Goal: Task Accomplishment & Management: Manage account settings

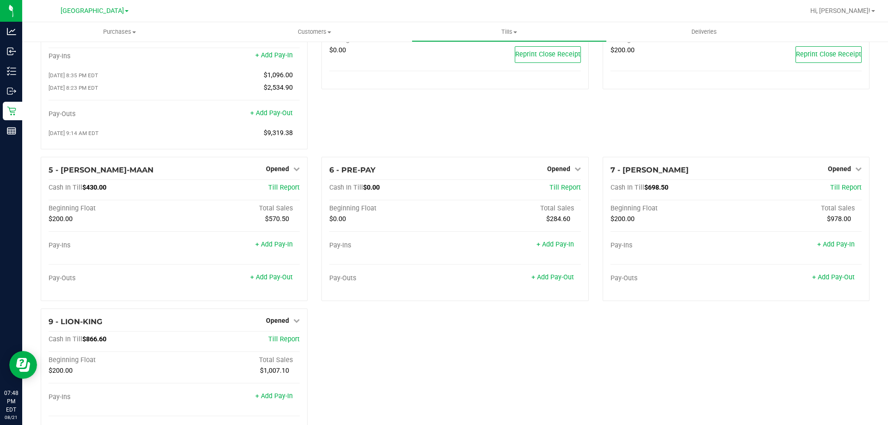
scroll to position [109, 0]
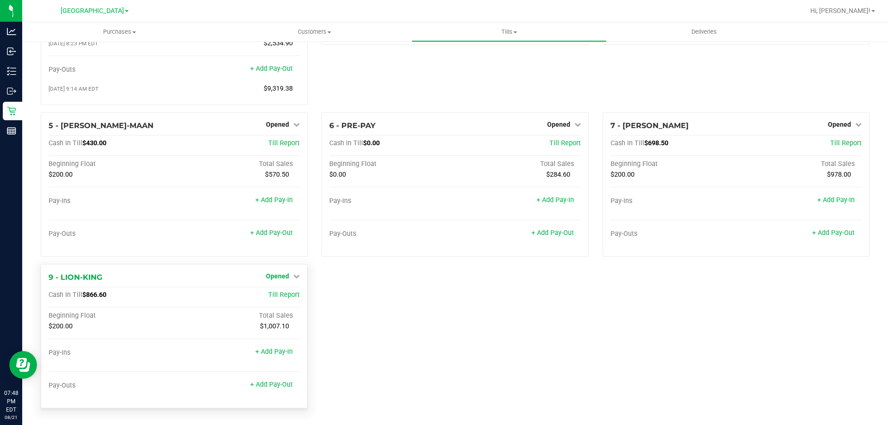
click at [282, 273] on span "Opened" at bounding box center [277, 276] width 23 height 7
click at [282, 292] on link "Close Till" at bounding box center [278, 294] width 25 height 7
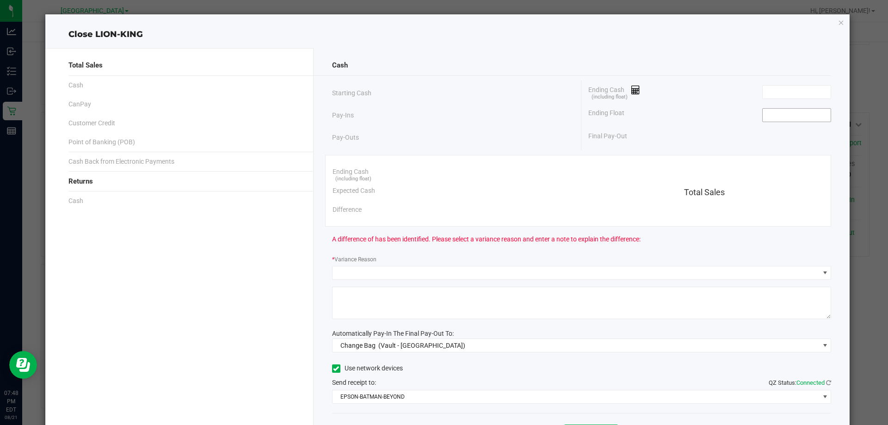
click at [787, 116] on input at bounding box center [797, 115] width 68 height 13
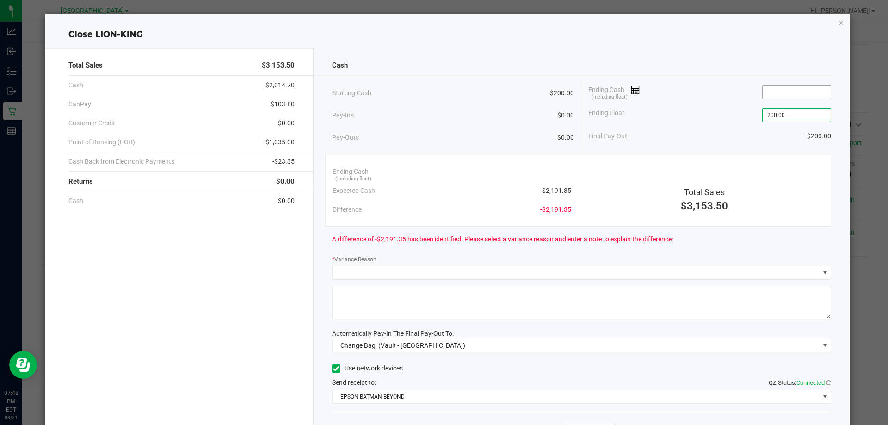
type input "$200.00"
click at [806, 91] on input at bounding box center [797, 92] width 68 height 13
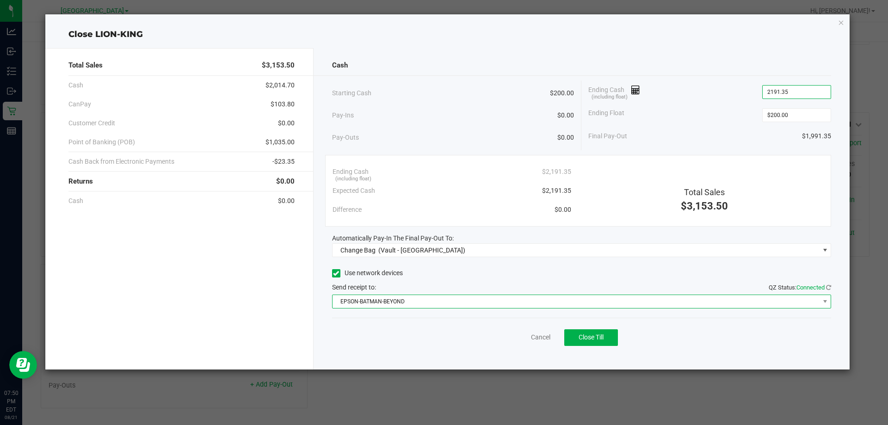
click at [471, 307] on span "EPSON-BATMAN-BEYOND" at bounding box center [576, 301] width 487 height 13
type input "$2,191.35"
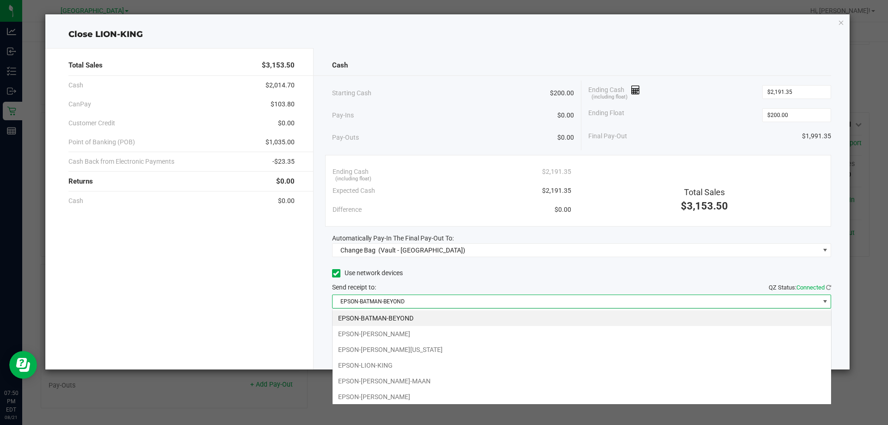
scroll to position [14, 499]
click at [415, 349] on li "EPSON-HANNAH-MONTANA" at bounding box center [582, 350] width 499 height 16
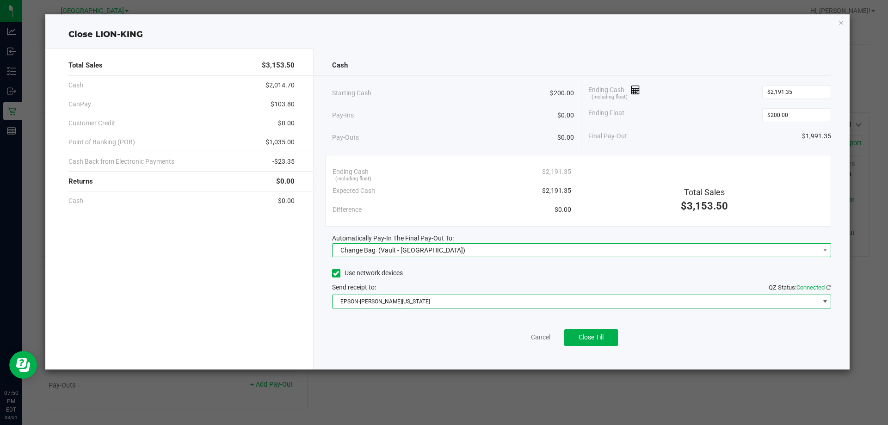
click at [471, 245] on span "Change Bag (Vault - North Palm Beach WC)" at bounding box center [576, 250] width 487 height 13
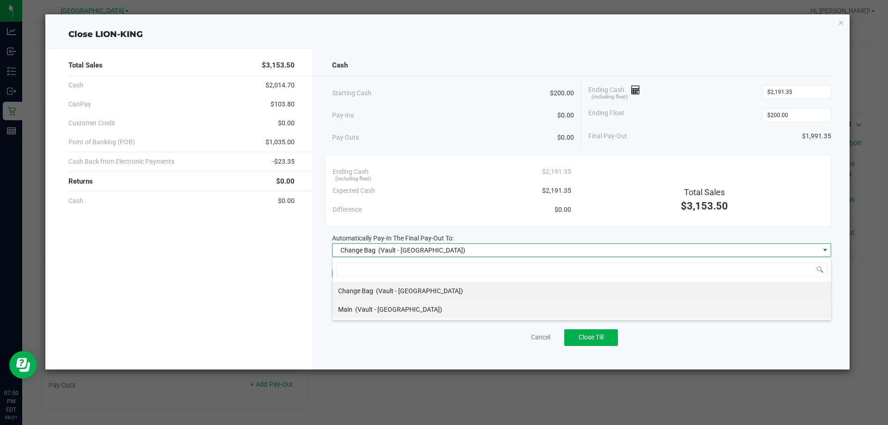
click at [393, 307] on span "(Vault - North Palm Beach WC)" at bounding box center [398, 309] width 87 height 7
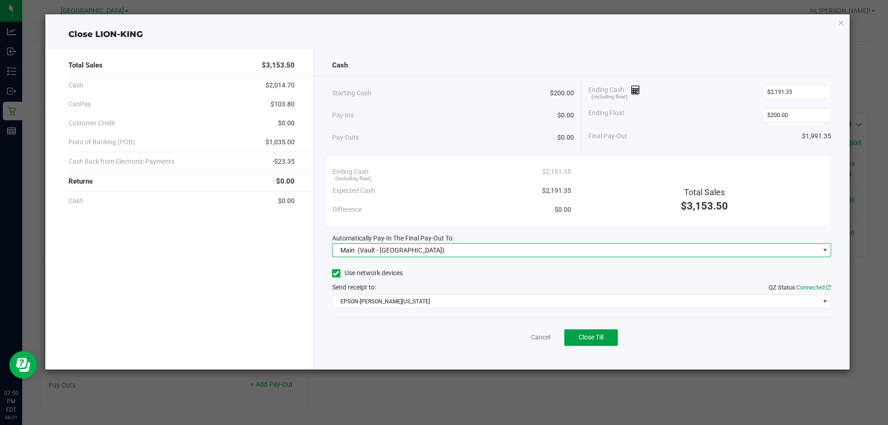
click at [591, 341] on span "Close Till" at bounding box center [591, 337] width 25 height 7
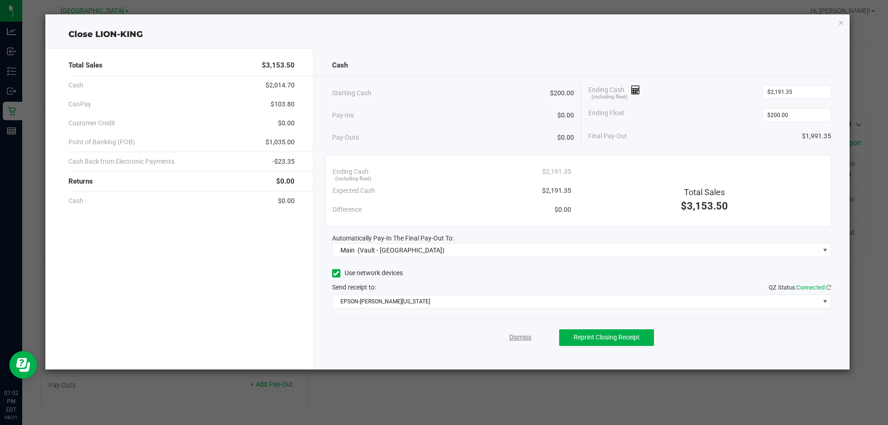
click at [528, 340] on link "Dismiss" at bounding box center [520, 338] width 22 height 10
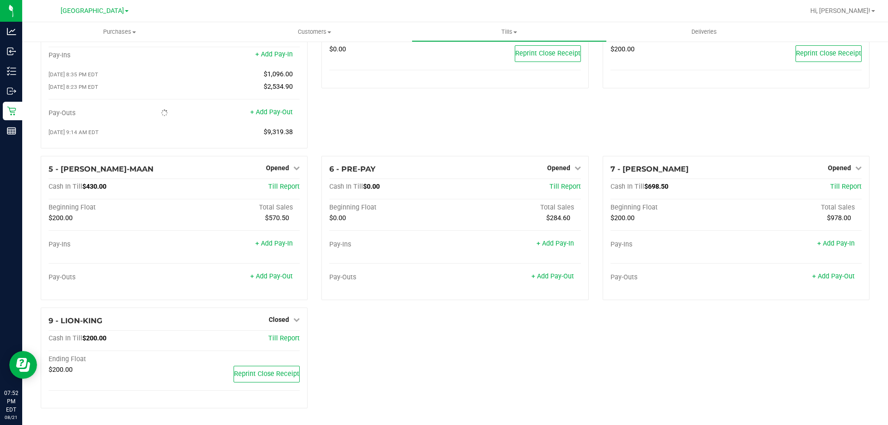
scroll to position [78, 0]
click at [271, 167] on span "Opened" at bounding box center [277, 167] width 23 height 7
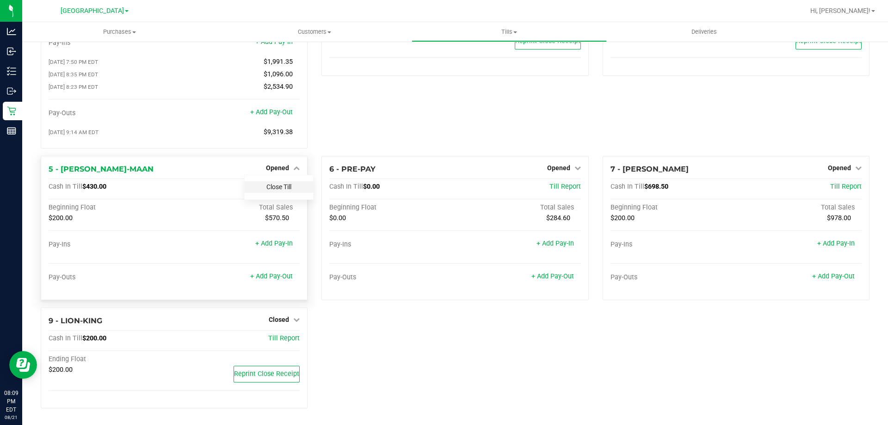
click at [289, 187] on link "Close Till" at bounding box center [278, 186] width 25 height 7
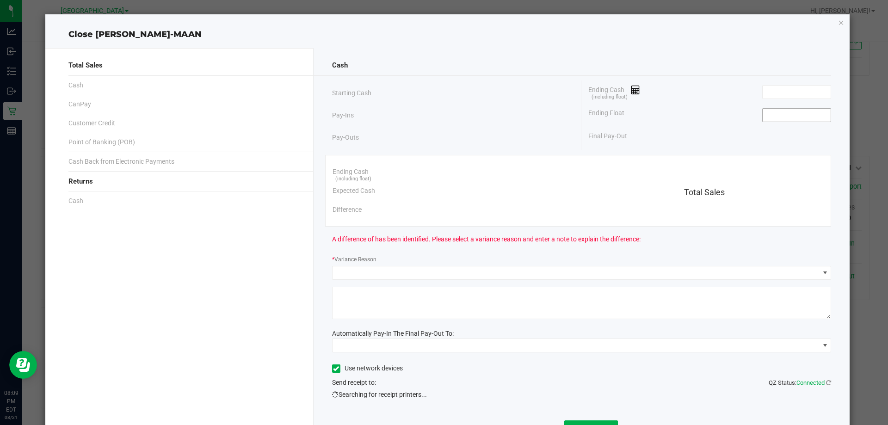
click at [776, 118] on input at bounding box center [797, 115] width 68 height 13
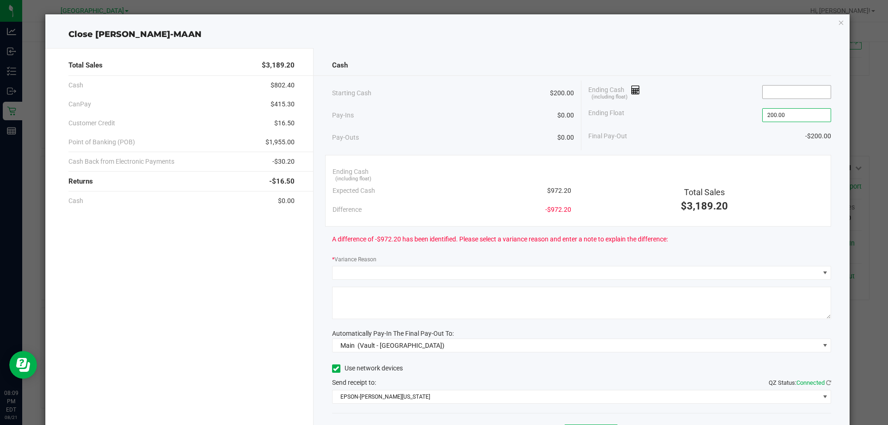
click at [802, 94] on input at bounding box center [797, 92] width 68 height 13
type input "$200.00"
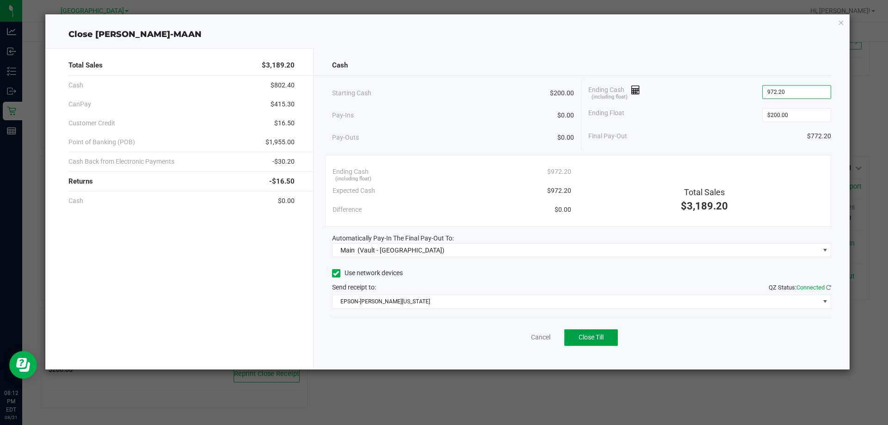
click at [583, 340] on span "Close Till" at bounding box center [591, 337] width 25 height 7
type input "$972.20"
click at [529, 337] on link "Dismiss" at bounding box center [520, 338] width 22 height 10
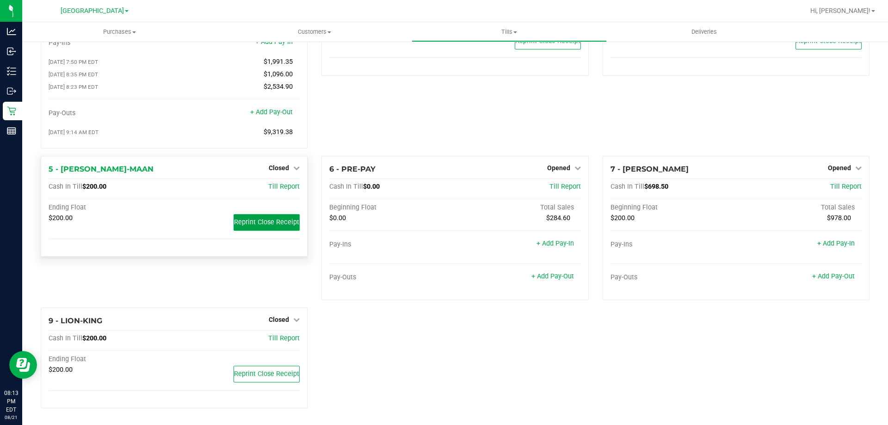
click at [283, 227] on button "Reprint Close Receipt" at bounding box center [267, 222] width 66 height 17
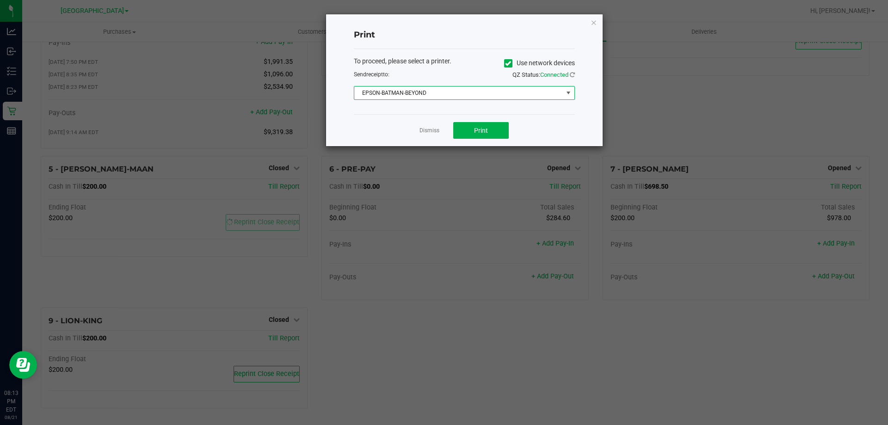
click at [438, 90] on span "EPSON-BATMAN-BEYOND" at bounding box center [458, 93] width 209 height 13
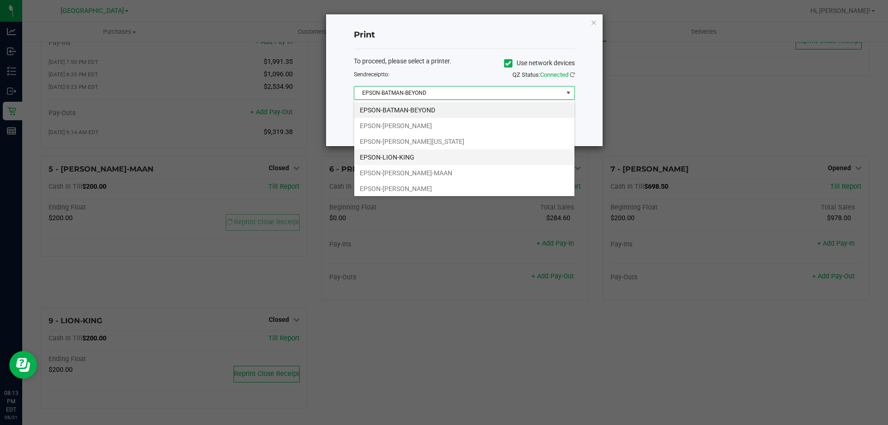
scroll to position [14, 221]
click at [438, 144] on li "EPSON-HANNAH-MONTANA" at bounding box center [464, 142] width 220 height 16
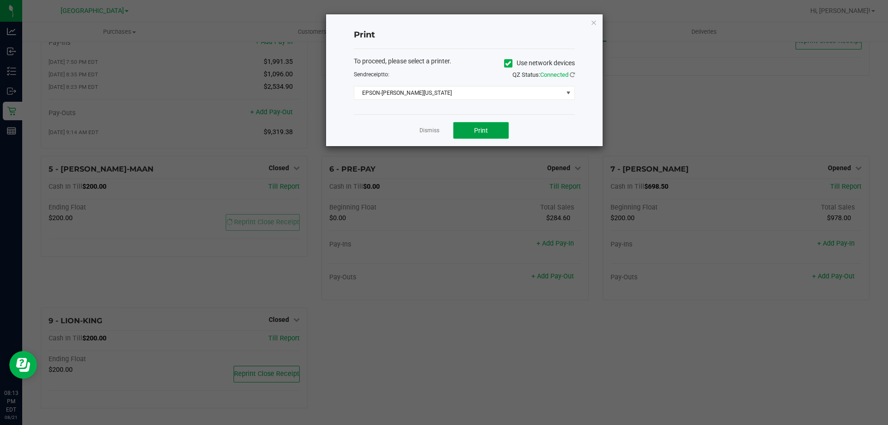
click at [472, 135] on button "Print" at bounding box center [481, 130] width 56 height 17
click at [429, 128] on link "Dismiss" at bounding box center [430, 131] width 20 height 8
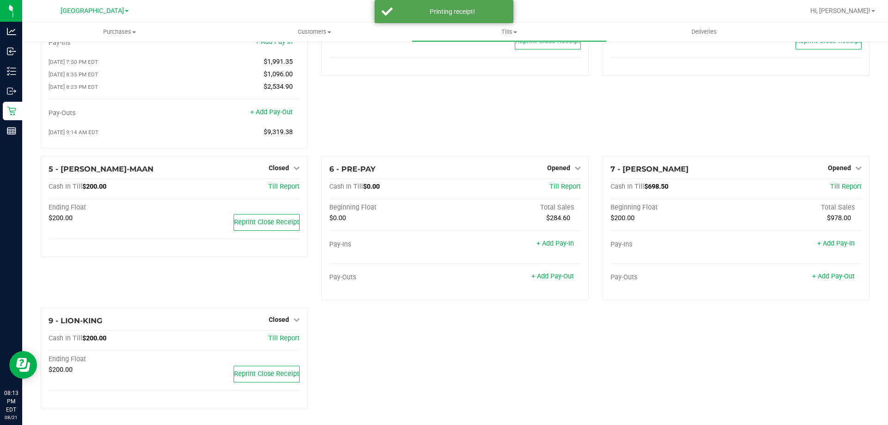
click at [0, 382] on nav "Analytics Inbound Inventory Outbound Retail Reports 08:13 PM EDT 08/21/2025 08/…" at bounding box center [11, 212] width 22 height 425
click at [561, 166] on span "Opened" at bounding box center [558, 167] width 23 height 7
click at [557, 189] on link "Close Till" at bounding box center [559, 186] width 25 height 7
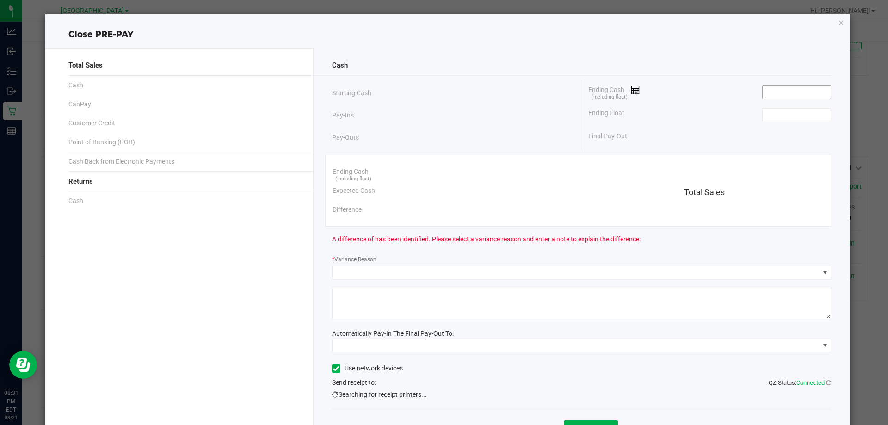
click at [792, 92] on input at bounding box center [797, 92] width 68 height 13
type input "$0.00"
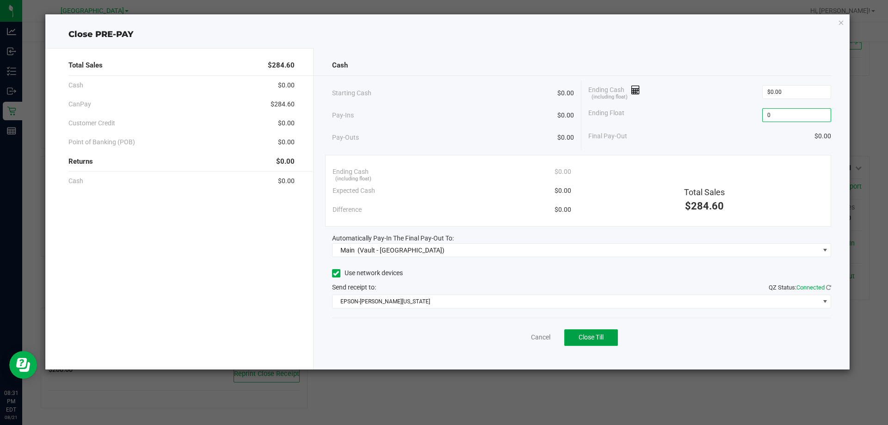
click at [592, 331] on button "Close Till" at bounding box center [591, 337] width 54 height 17
type input "$0.00"
click at [513, 336] on link "Dismiss" at bounding box center [520, 338] width 22 height 10
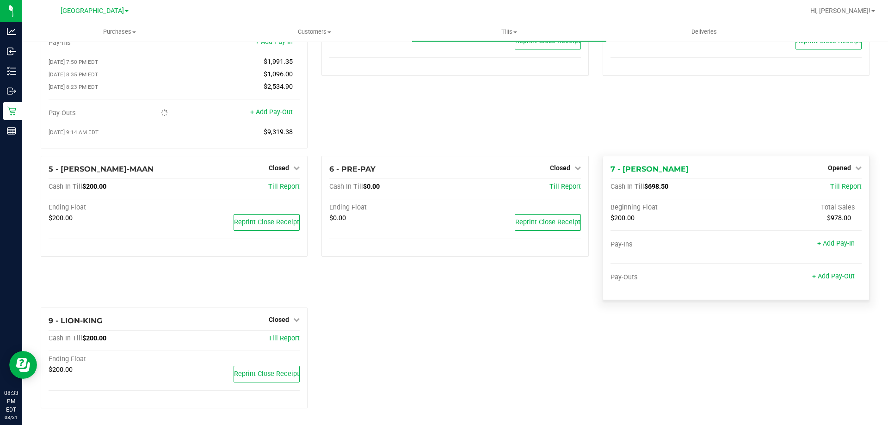
drag, startPoint x: 842, startPoint y: 164, endPoint x: 823, endPoint y: 188, distance: 30.6
click at [840, 166] on span "Opened" at bounding box center [839, 167] width 23 height 7
click at [828, 189] on link "Close Till" at bounding box center [840, 186] width 25 height 7
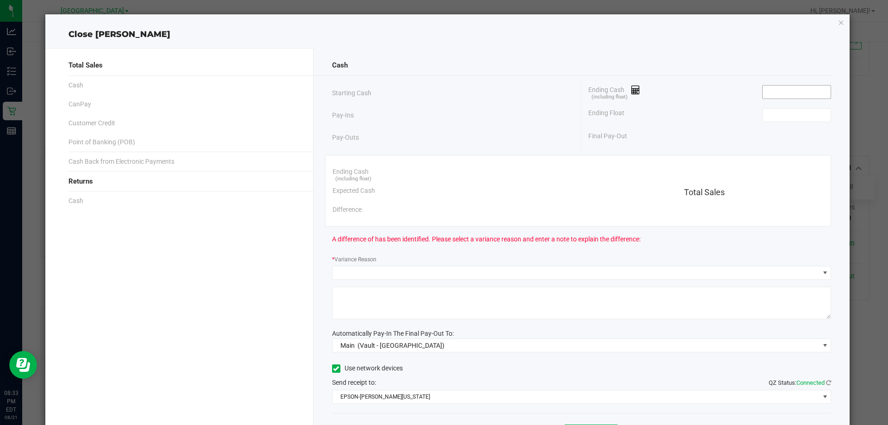
click at [782, 97] on input at bounding box center [797, 92] width 68 height 13
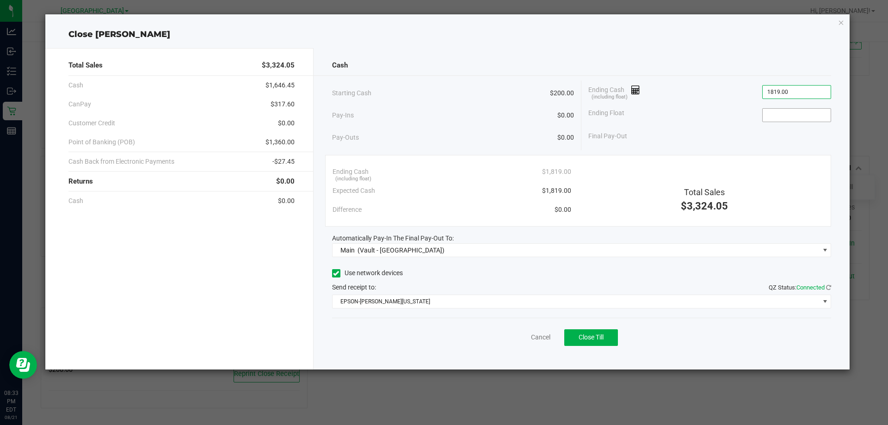
type input "$1,819.00"
click at [820, 120] on input at bounding box center [797, 115] width 68 height 13
type input "$200.00"
click at [610, 341] on button "Close Till" at bounding box center [591, 337] width 54 height 17
click at [512, 352] on div "Dismiss Reprint Closing Receipt" at bounding box center [582, 336] width 500 height 36
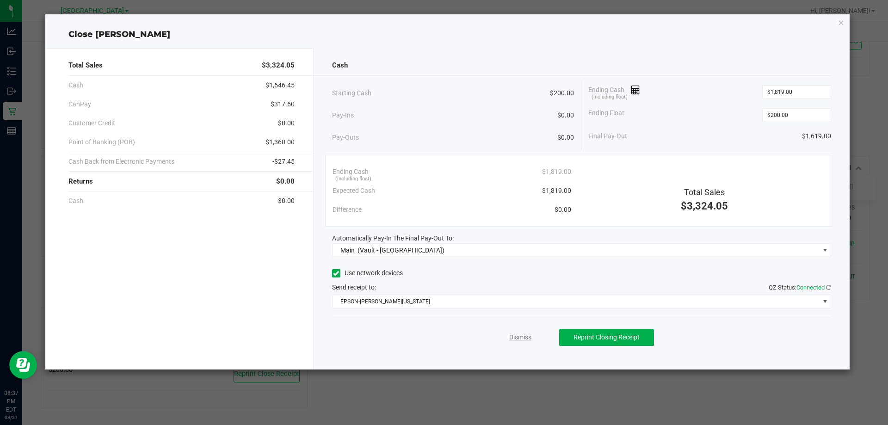
click at [516, 338] on link "Dismiss" at bounding box center [520, 338] width 22 height 10
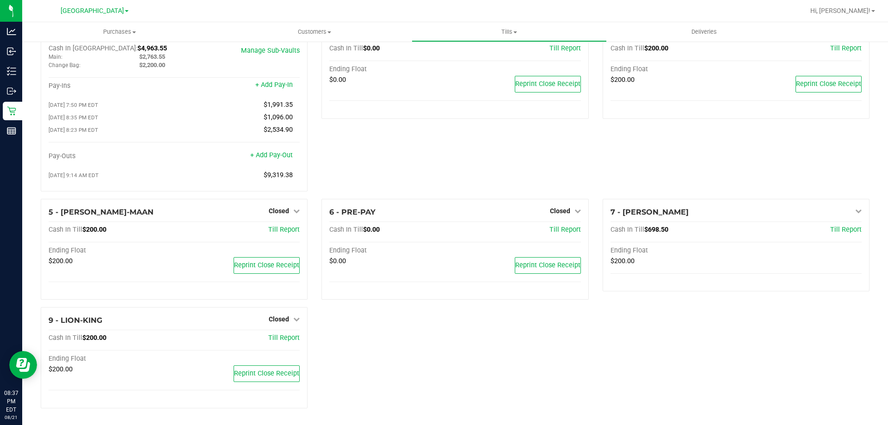
scroll to position [0, 0]
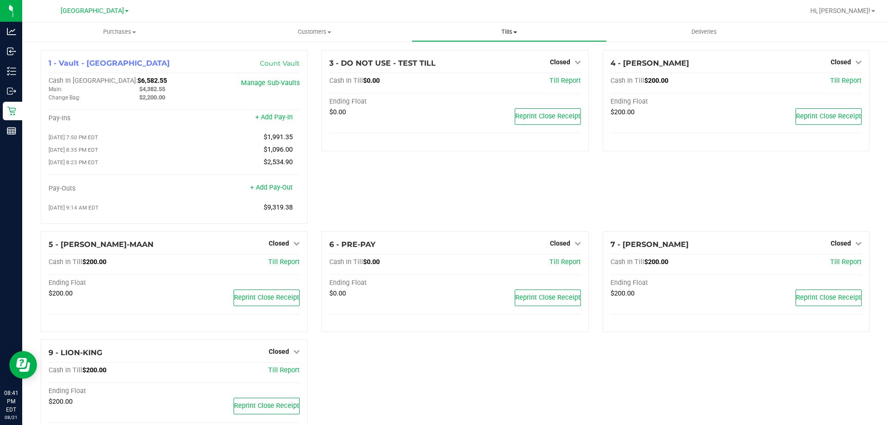
click at [520, 31] on span "Tills" at bounding box center [509, 32] width 194 height 8
click at [489, 68] on span "Reconcile e-payments" at bounding box center [458, 67] width 92 height 8
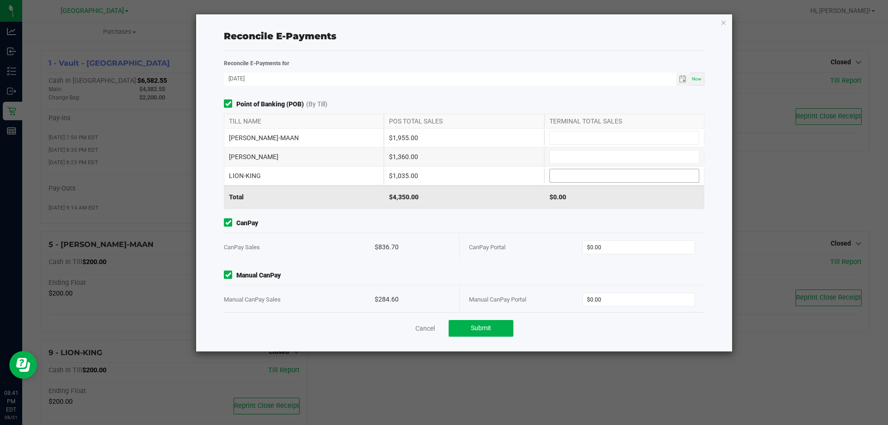
click at [580, 178] on input at bounding box center [624, 175] width 149 height 13
type input "$1,035.00"
click at [570, 156] on input at bounding box center [624, 156] width 149 height 13
click at [571, 140] on input at bounding box center [624, 137] width 149 height 13
type input "$1,955.00"
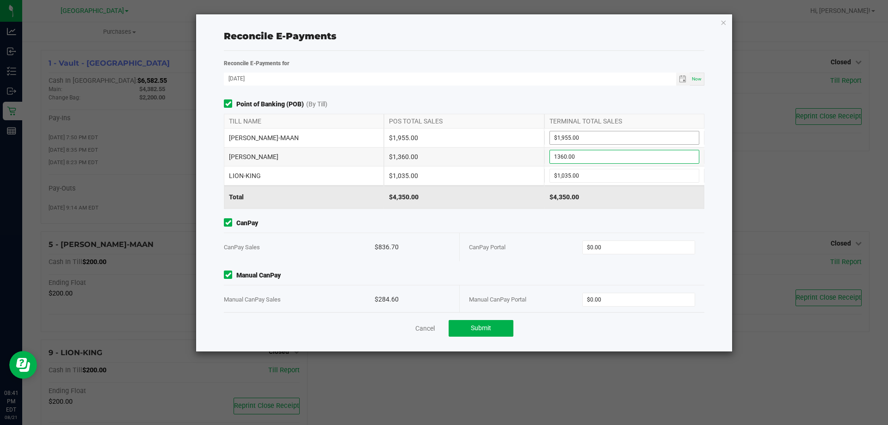
type input "$1,360.00"
type input "$1,035.00"
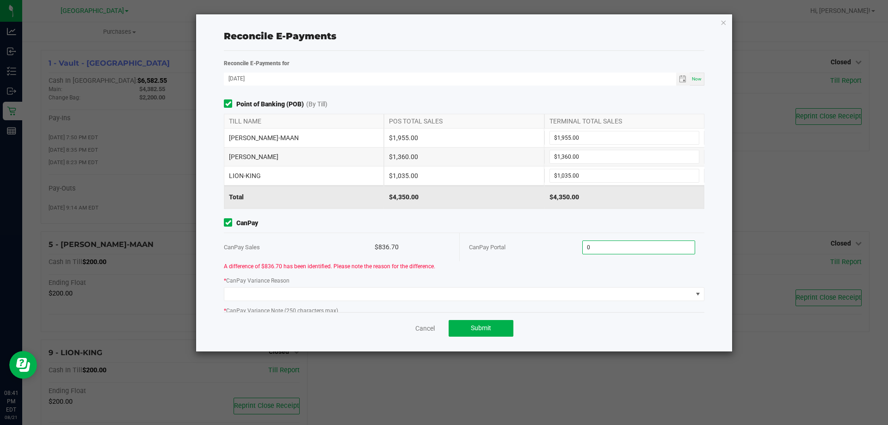
click at [619, 248] on input "0" at bounding box center [639, 247] width 112 height 13
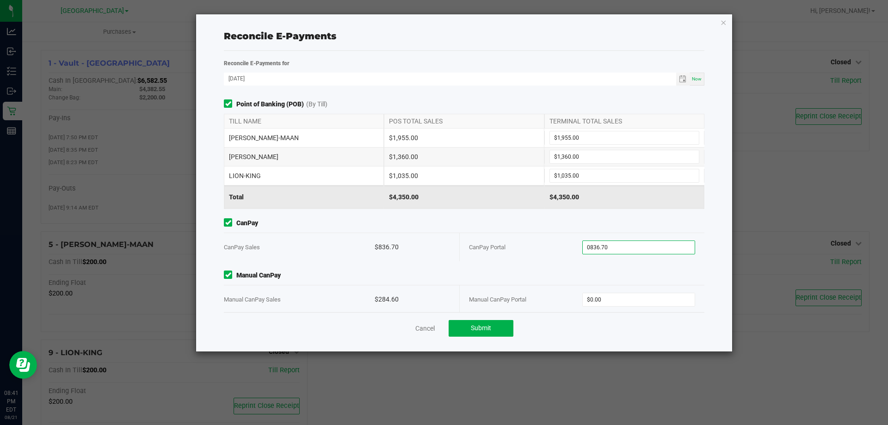
type input "$836.70"
click at [474, 291] on div "Manual CanPay Portal" at bounding box center [525, 299] width 113 height 28
click at [662, 305] on input "0" at bounding box center [639, 299] width 112 height 13
type input "$284.60"
click at [462, 319] on div "Cancel Submit" at bounding box center [464, 328] width 481 height 32
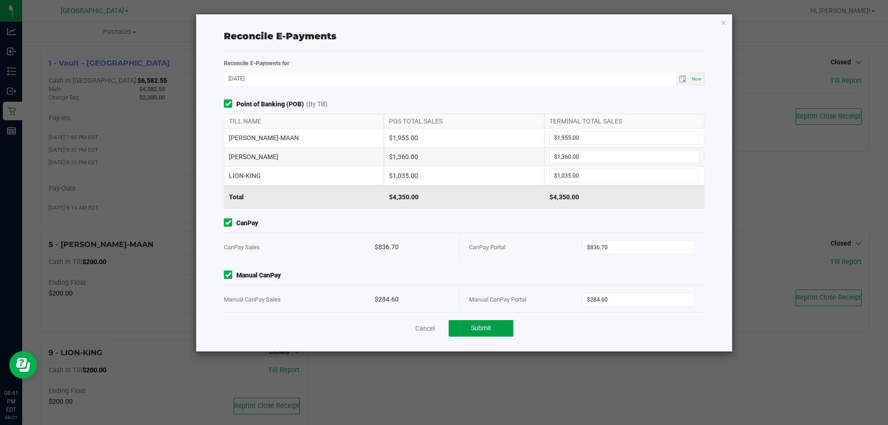
click at [462, 328] on button "Submit" at bounding box center [481, 328] width 65 height 17
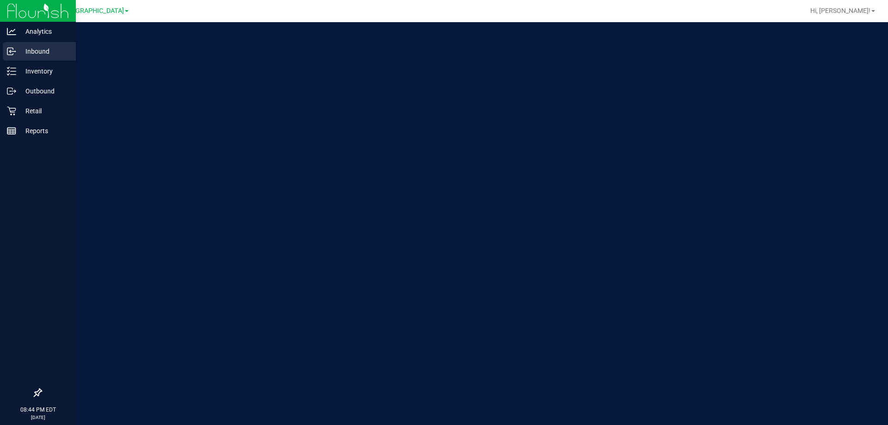
click at [21, 52] on p "Inbound" at bounding box center [44, 51] width 56 height 11
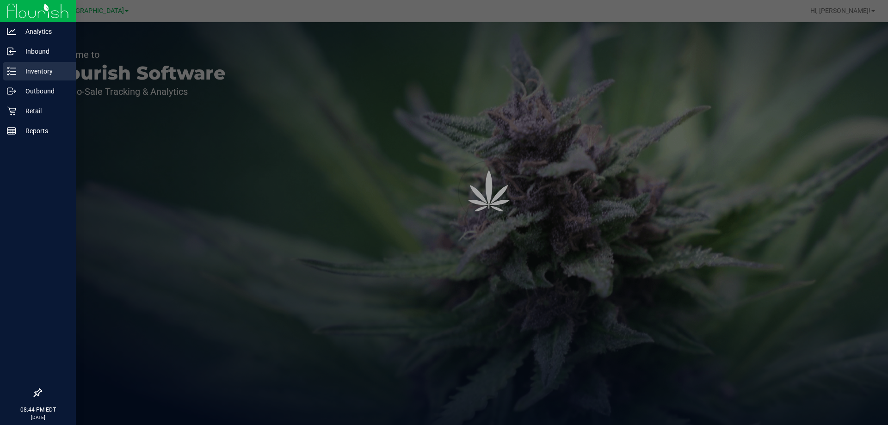
click at [25, 69] on p "Inventory" at bounding box center [44, 71] width 56 height 11
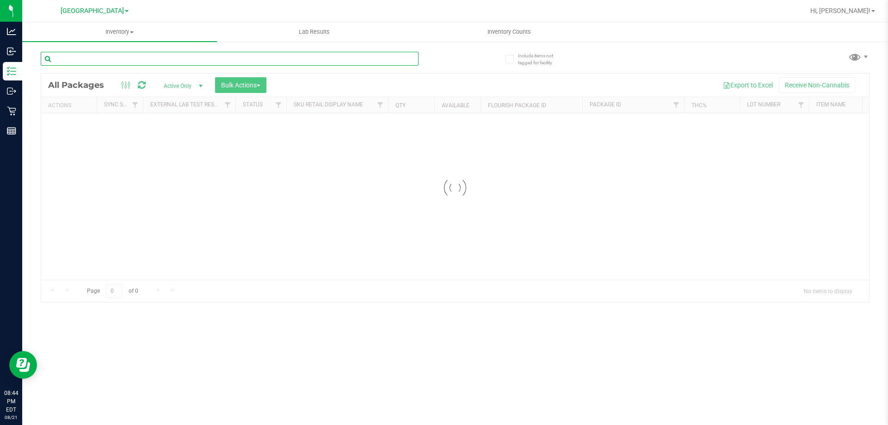
click at [189, 63] on input "text" at bounding box center [230, 59] width 378 height 14
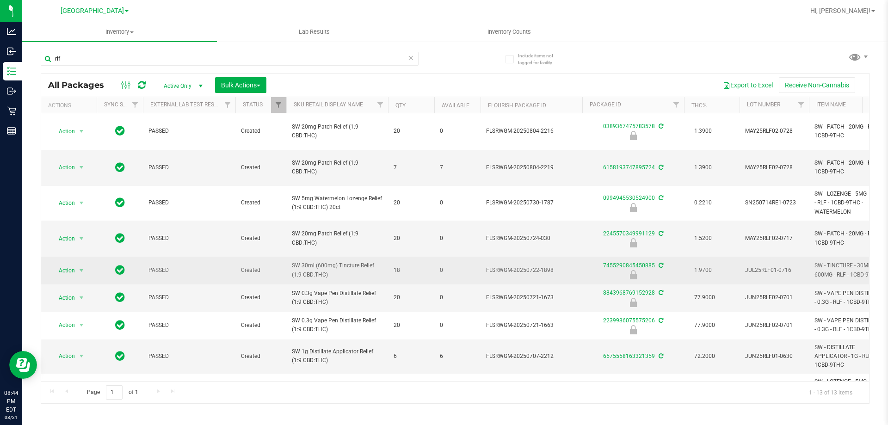
click at [345, 261] on span "SW 30ml (600mg) Tincture Relief (1:9 CBD:THC)" at bounding box center [337, 270] width 91 height 18
copy tr "SW 30ml (600mg) Tincture Relief (1:9 CBD:THC)"
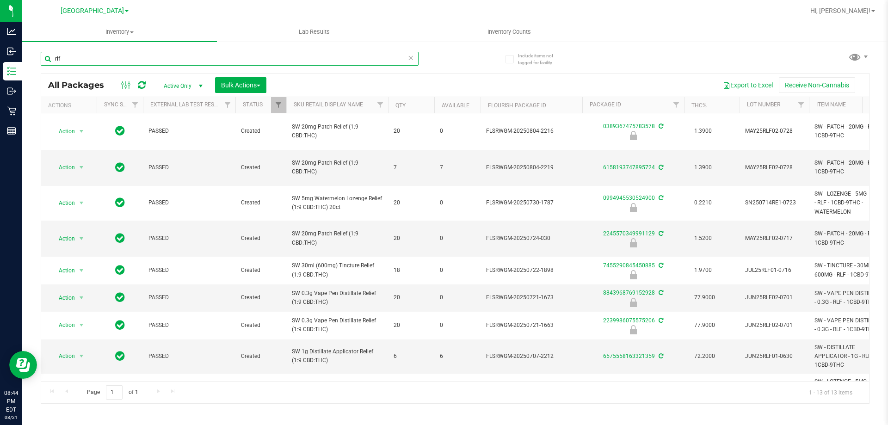
click at [221, 52] on input "rlf" at bounding box center [230, 59] width 378 height 14
paste input "SW 30ml (600mg) Tincture Relief (1:9 CBD:THC)"
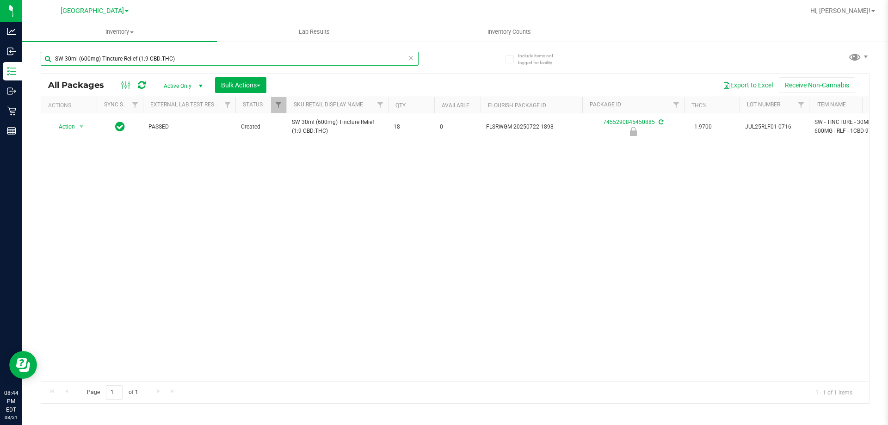
type input "SW 30ml (600mg) Tincture Relief (1:9 CBD:THC)"
click at [618, 242] on div "Action Action Edit attributes Global inventory Locate package Package audit log…" at bounding box center [455, 247] width 828 height 268
click at [495, 35] on span "Inventory Counts" at bounding box center [509, 32] width 68 height 8
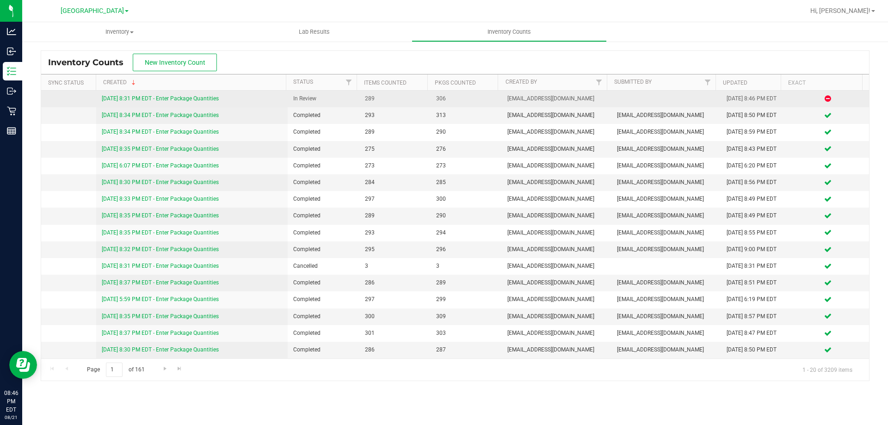
click at [179, 100] on link "[DATE] 8:31 PM EDT - Enter Package Quantities" at bounding box center [160, 98] width 117 height 6
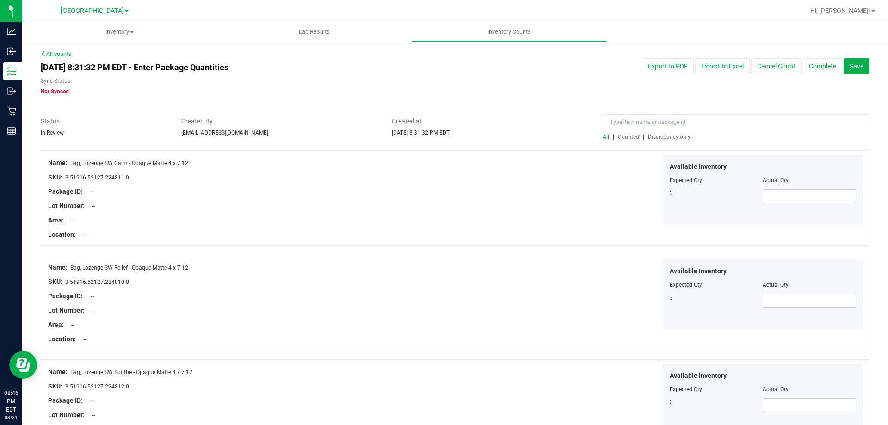
click at [680, 134] on span "Discrepancy only" at bounding box center [669, 137] width 43 height 6
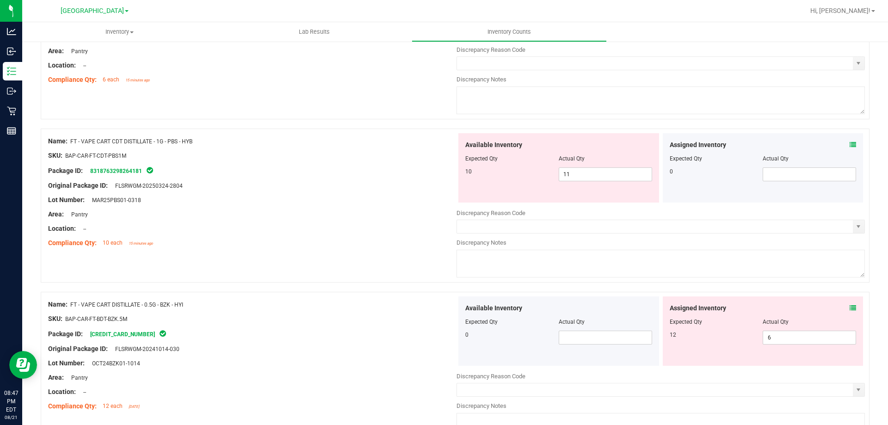
scroll to position [370, 0]
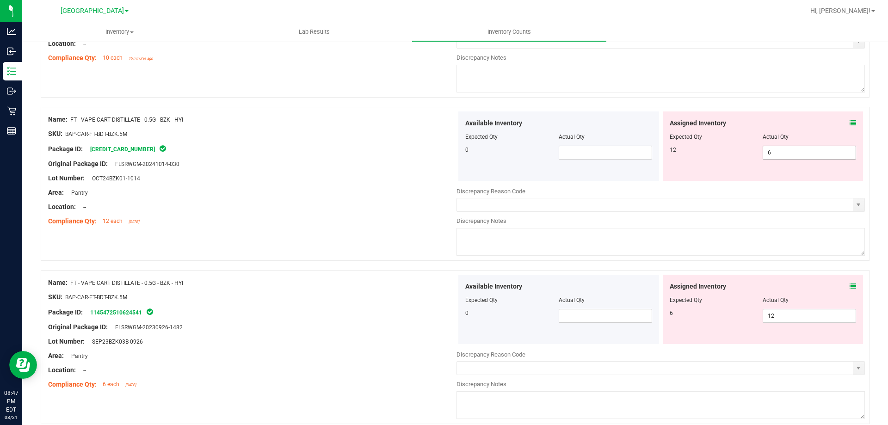
click at [779, 154] on span "6 6" at bounding box center [809, 153] width 93 height 14
type input "12"
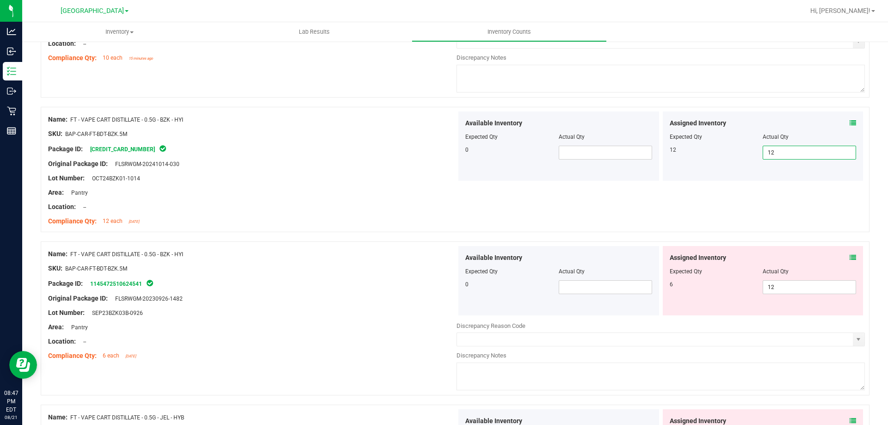
click at [818, 294] on div "Assigned Inventory Expected Qty Actual Qty 6 12 12" at bounding box center [763, 280] width 201 height 69
click at [818, 291] on span "12 12" at bounding box center [809, 287] width 93 height 14
click at [818, 291] on input "12" at bounding box center [809, 287] width 93 height 13
type input "6"
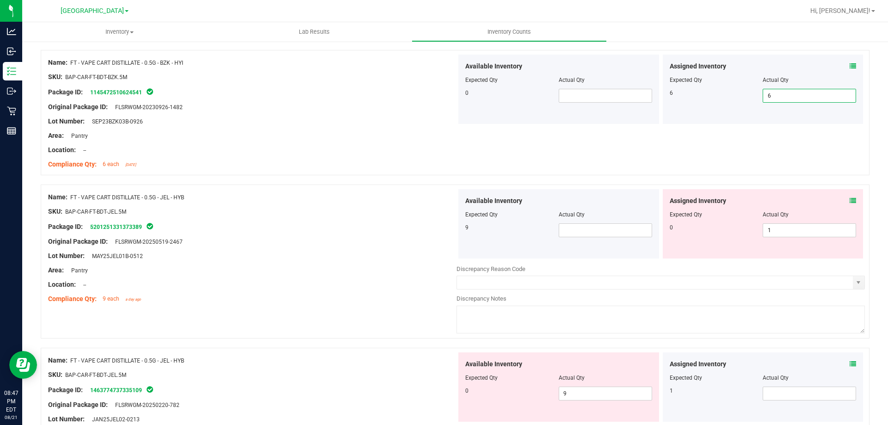
scroll to position [601, 0]
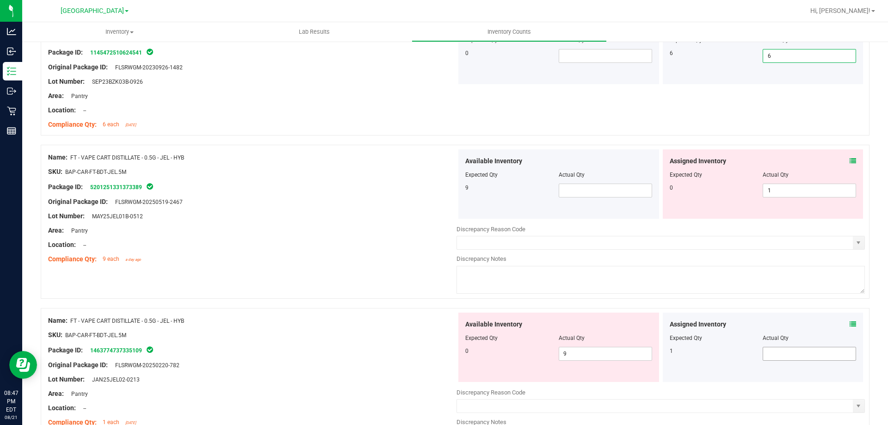
click at [787, 353] on span at bounding box center [809, 354] width 93 height 14
type input "1"
click at [782, 191] on span "1 1" at bounding box center [809, 191] width 93 height 14
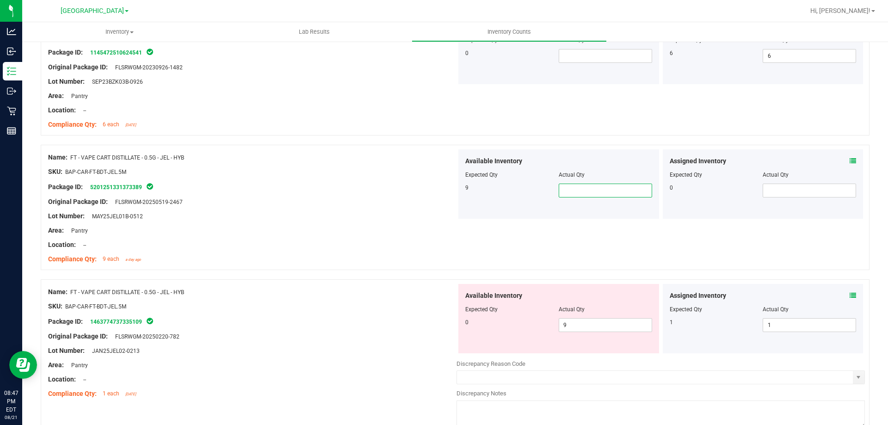
click at [585, 192] on span at bounding box center [605, 191] width 93 height 14
type input "9"
click at [591, 331] on span "9 9" at bounding box center [605, 325] width 93 height 14
type input "0"
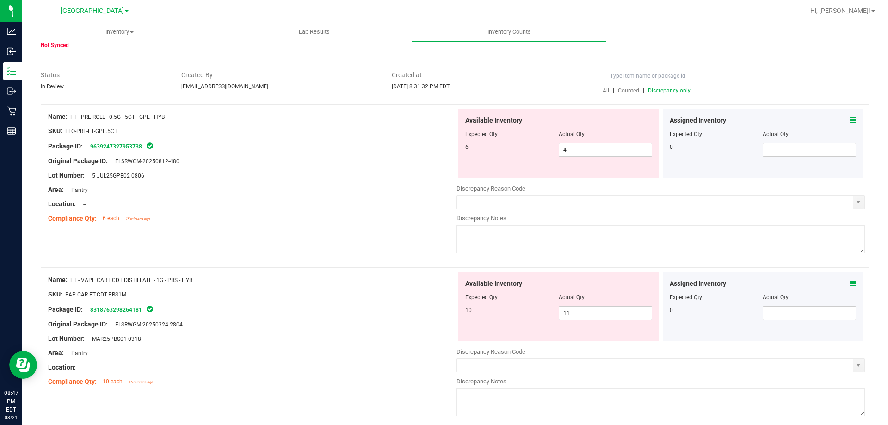
scroll to position [0, 0]
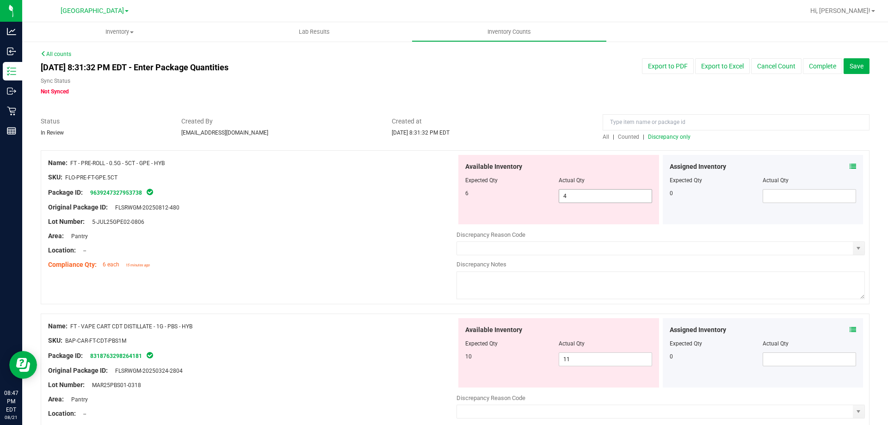
click at [588, 194] on span "4 4" at bounding box center [605, 196] width 93 height 14
type input "6"
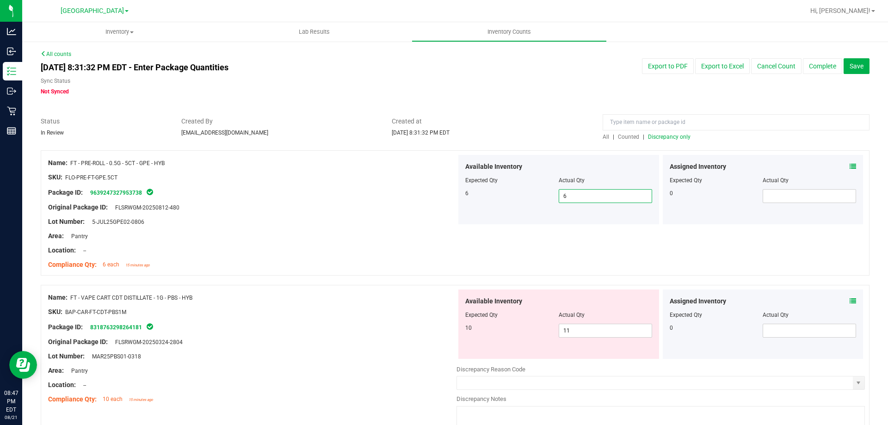
click at [656, 137] on span "Discrepancy only" at bounding box center [669, 137] width 43 height 6
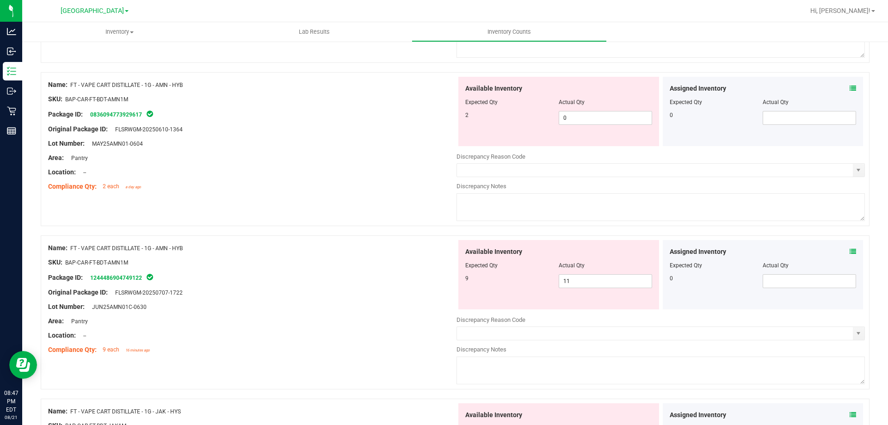
scroll to position [416, 0]
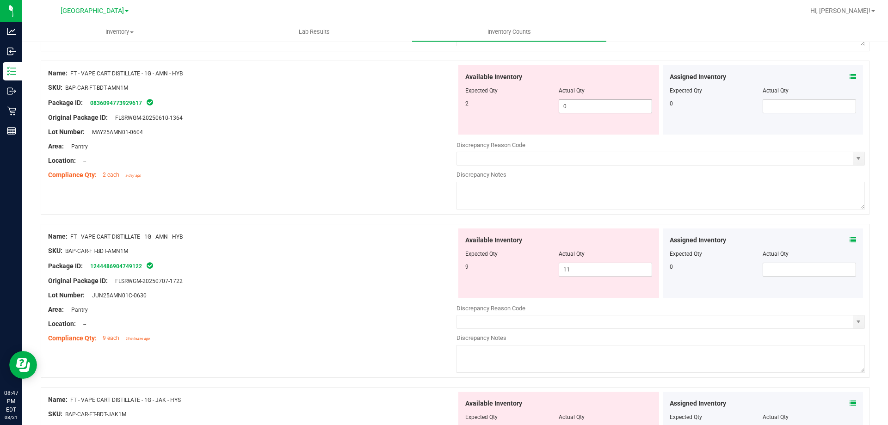
click at [598, 104] on span "0 0" at bounding box center [605, 106] width 93 height 14
click at [598, 104] on input "0" at bounding box center [605, 106] width 93 height 13
type input "2"
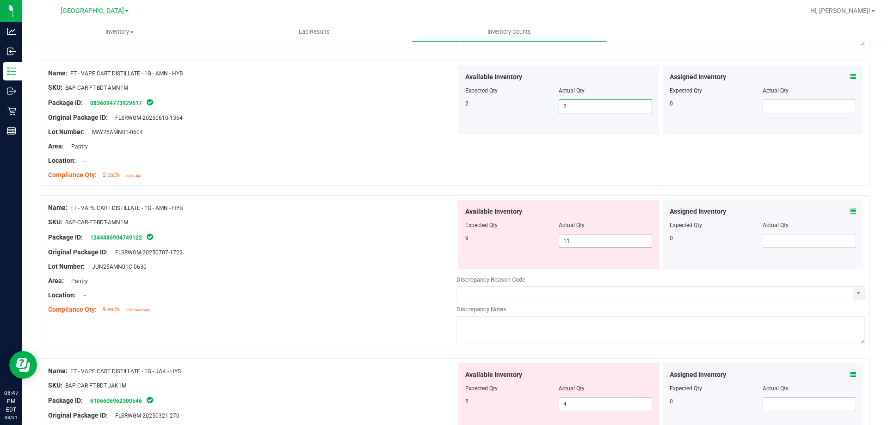
drag, startPoint x: 586, startPoint y: 251, endPoint x: 585, endPoint y: 246, distance: 5.1
click at [586, 250] on div "Available Inventory Expected Qty Actual Qty 9 11 11" at bounding box center [558, 234] width 201 height 69
click at [584, 245] on span "11 11" at bounding box center [605, 241] width 93 height 14
click at [584, 245] on input "11" at bounding box center [605, 241] width 93 height 13
type input "9"
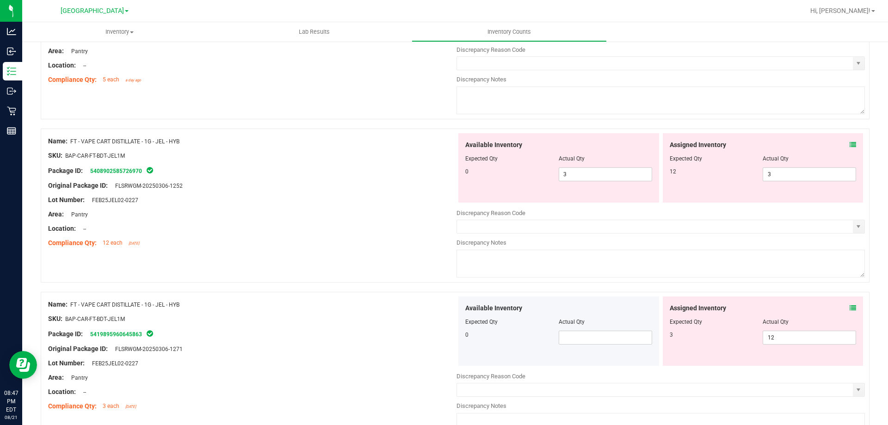
scroll to position [787, 0]
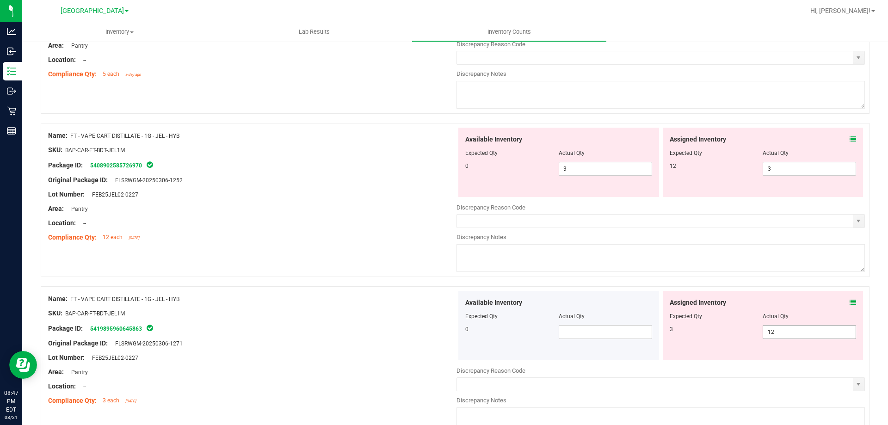
click at [787, 332] on span "12 12" at bounding box center [809, 332] width 93 height 14
click at [787, 332] on input "12" at bounding box center [809, 332] width 93 height 13
type input "3"
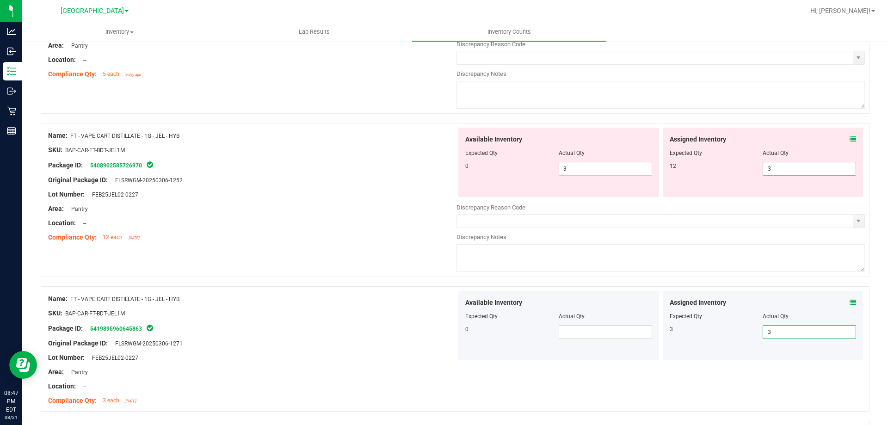
click at [763, 171] on span "3 3" at bounding box center [809, 169] width 93 height 14
click at [765, 169] on input "3" at bounding box center [809, 168] width 93 height 13
type input "12"
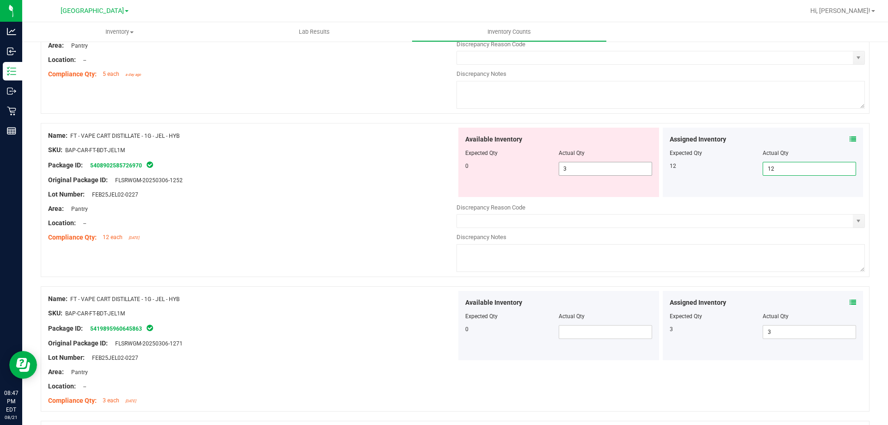
click at [580, 165] on span "3 3" at bounding box center [605, 169] width 93 height 14
click at [580, 165] on input "3" at bounding box center [605, 168] width 93 height 13
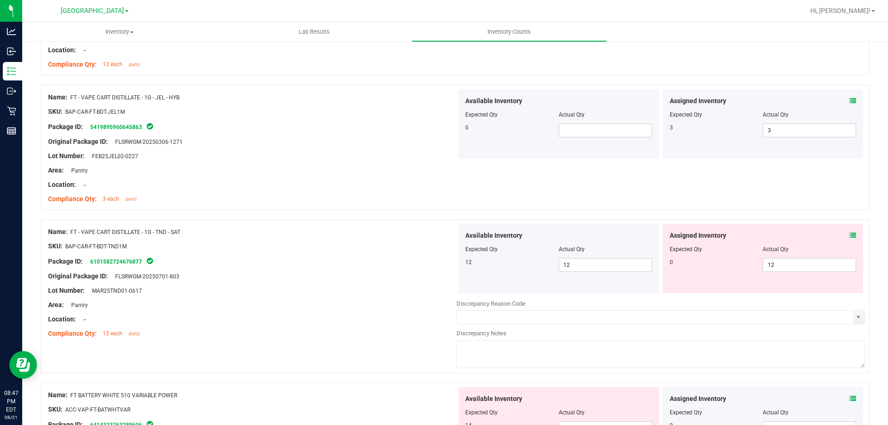
scroll to position [1018, 0]
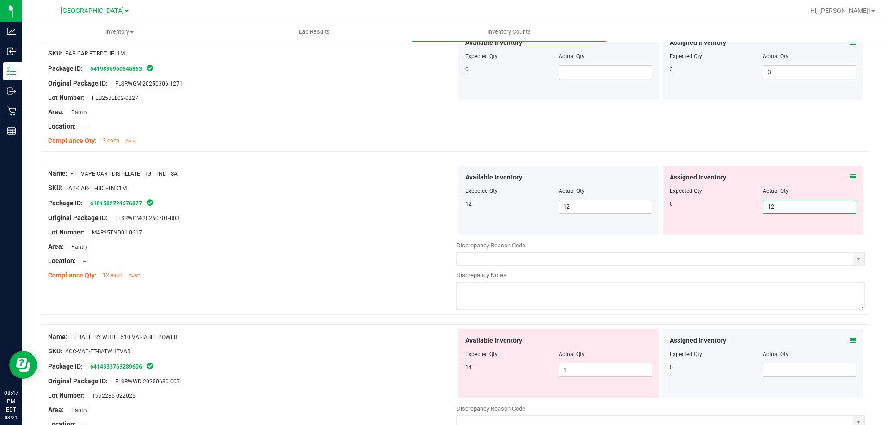
drag, startPoint x: 787, startPoint y: 207, endPoint x: 675, endPoint y: 207, distance: 112.0
click at [675, 207] on div "0 12 12" at bounding box center [763, 207] width 187 height 14
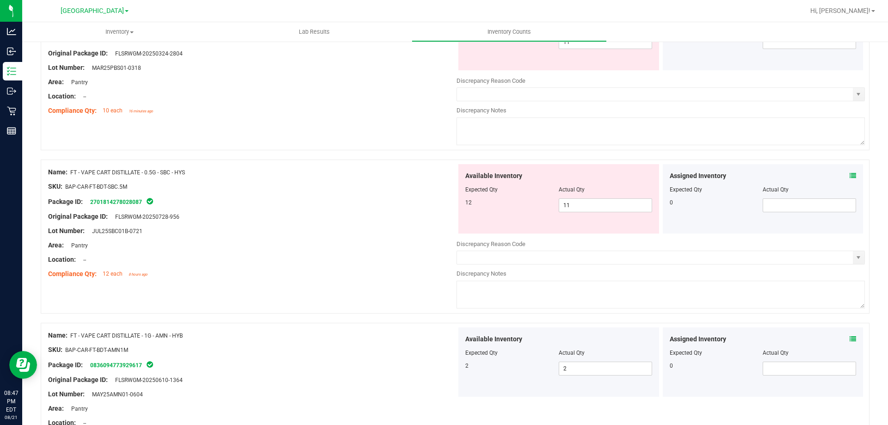
scroll to position [46, 0]
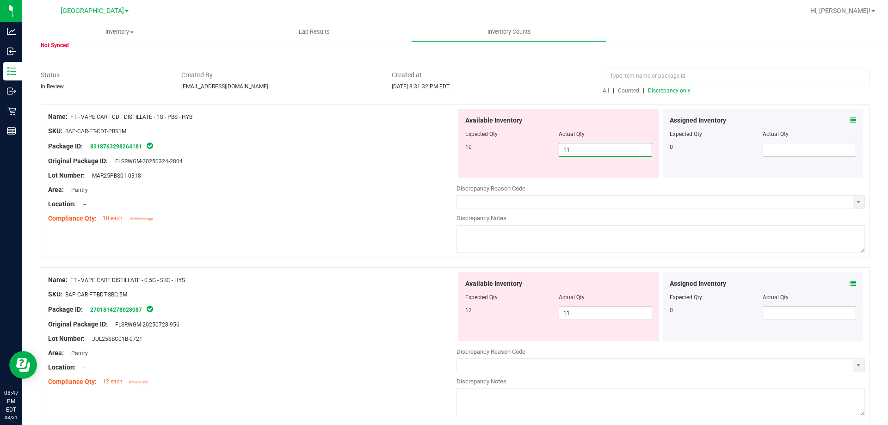
click at [580, 149] on span "11 11" at bounding box center [605, 150] width 93 height 14
click at [580, 149] on input "11" at bounding box center [605, 149] width 93 height 13
type input "10"
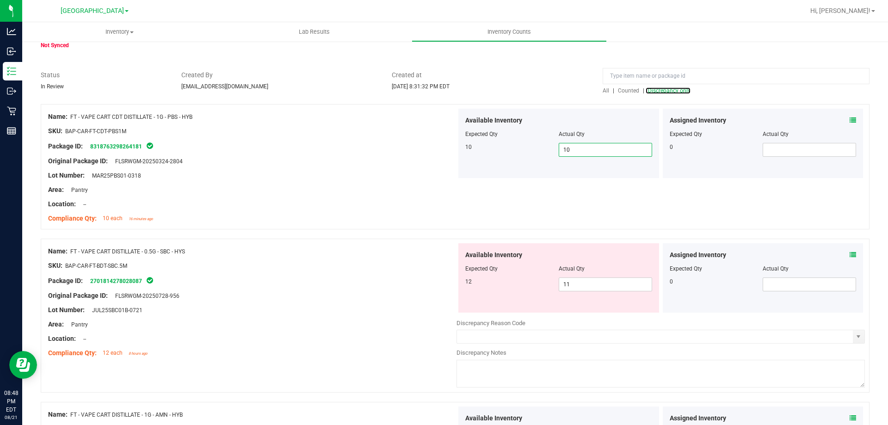
click at [667, 91] on span "Discrepancy only" at bounding box center [669, 90] width 43 height 6
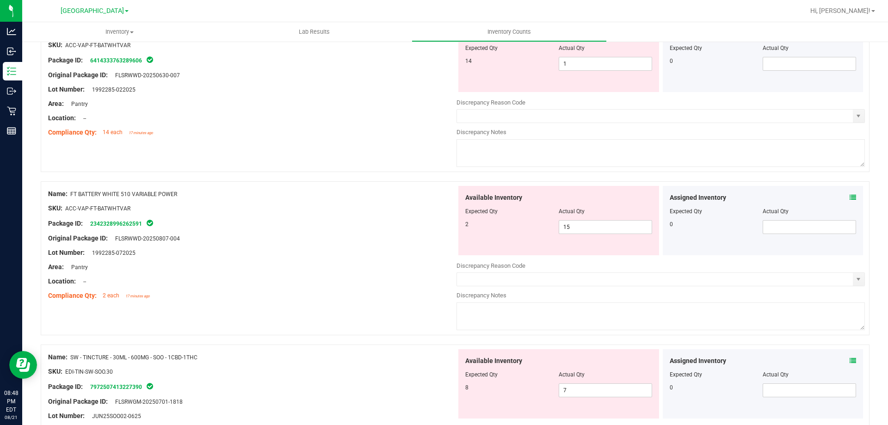
scroll to position [413, 0]
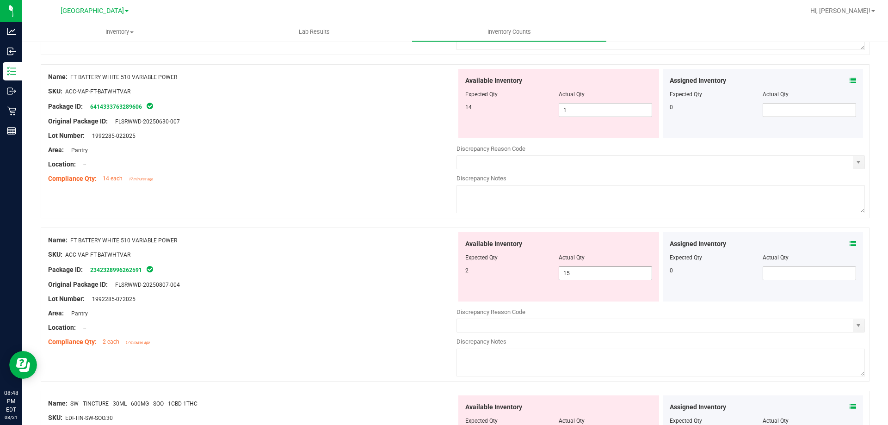
click at [587, 272] on span "15 15" at bounding box center [605, 273] width 93 height 14
click at [587, 272] on input "15" at bounding box center [605, 273] width 93 height 13
type input "2"
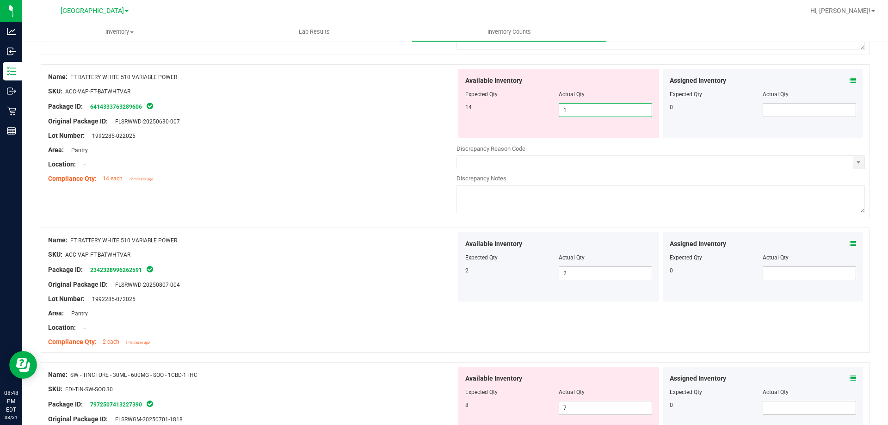
click at [582, 109] on span "1 1" at bounding box center [605, 110] width 93 height 14
type input "14"
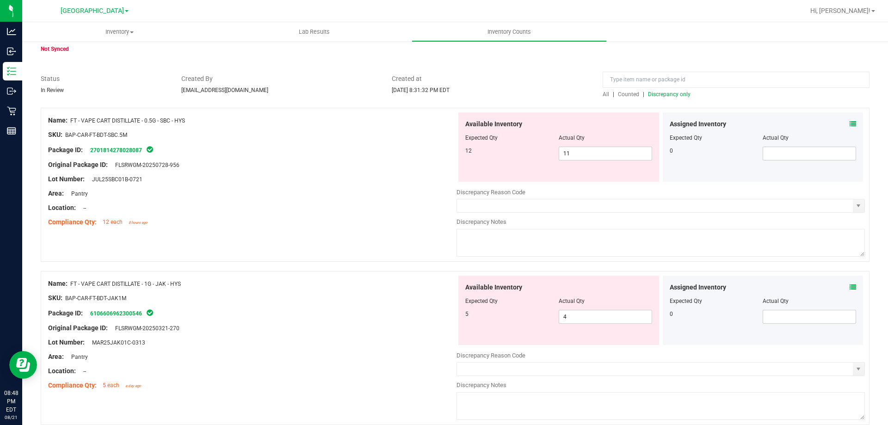
scroll to position [0, 0]
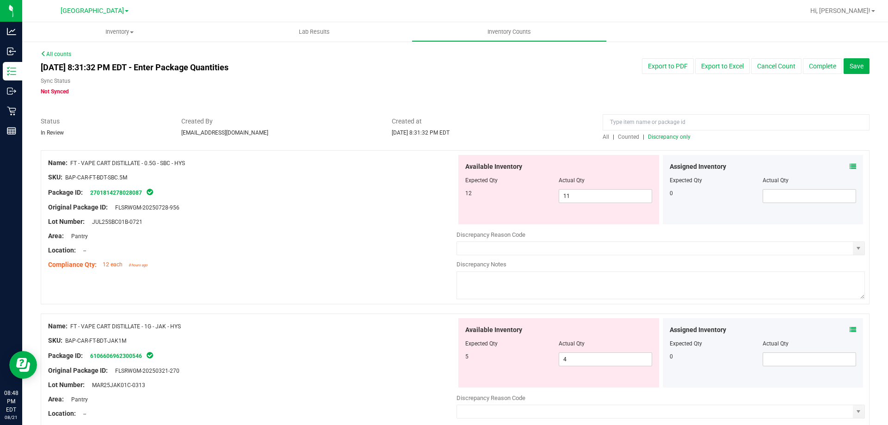
click at [681, 138] on span "Discrepancy only" at bounding box center [669, 137] width 43 height 6
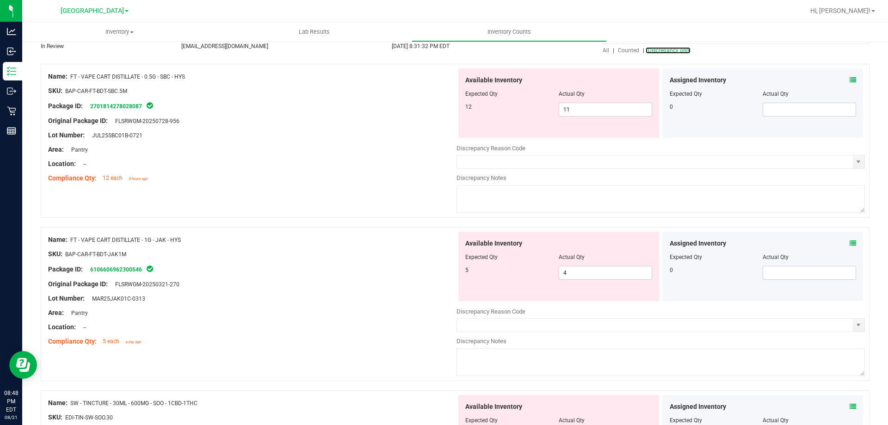
scroll to position [86, 0]
click at [583, 271] on span "4 4" at bounding box center [605, 273] width 93 height 14
click at [583, 271] on input "4" at bounding box center [605, 273] width 93 height 13
type input "5"
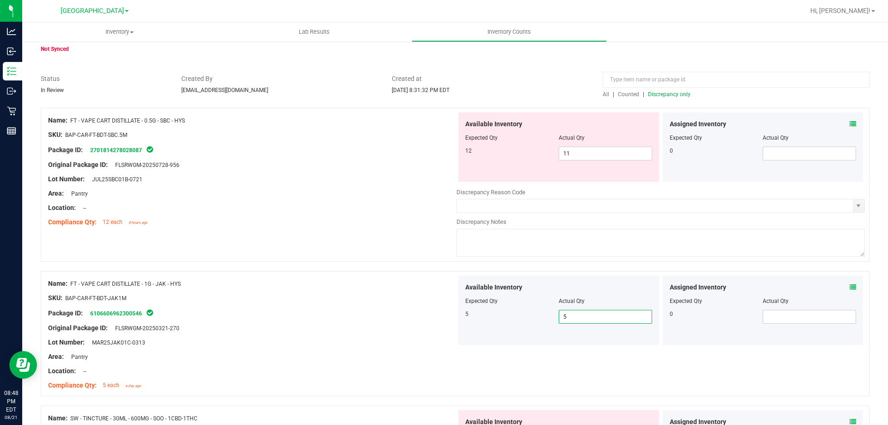
scroll to position [0, 0]
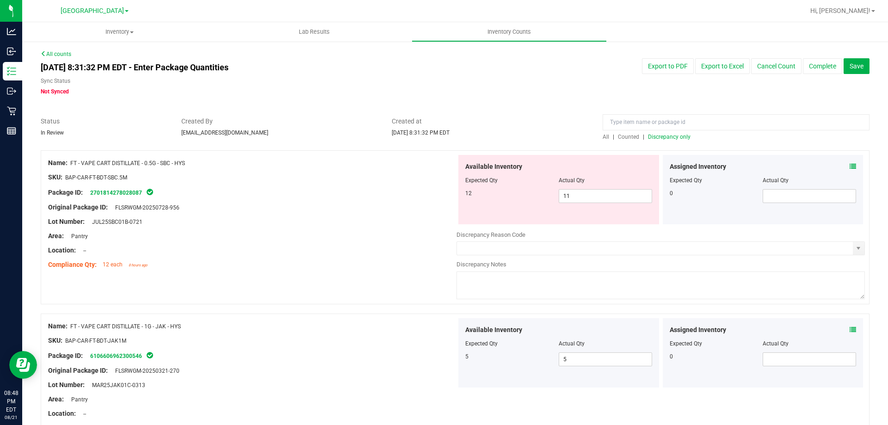
click at [657, 139] on span "Discrepancy only" at bounding box center [669, 137] width 43 height 6
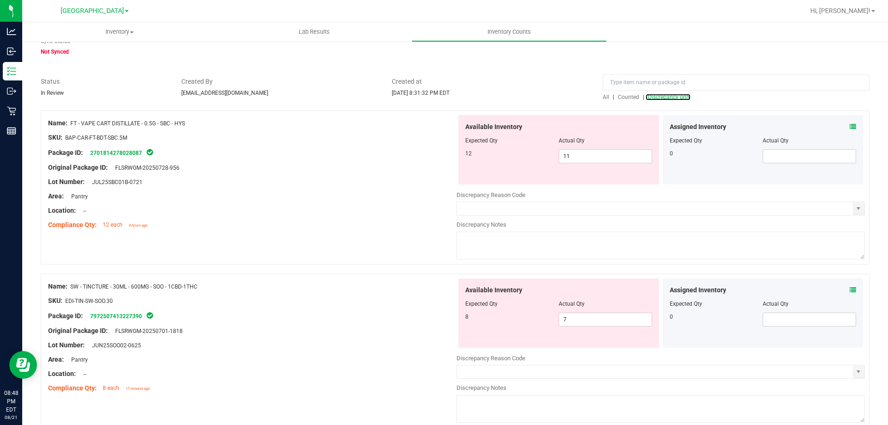
scroll to position [93, 0]
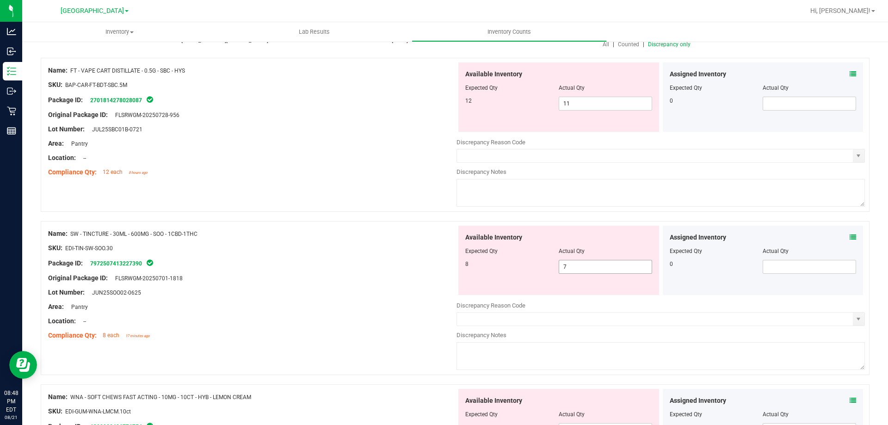
click at [607, 272] on span "7 7" at bounding box center [605, 267] width 93 height 14
click at [607, 272] on input "7" at bounding box center [605, 266] width 93 height 13
type input "7"
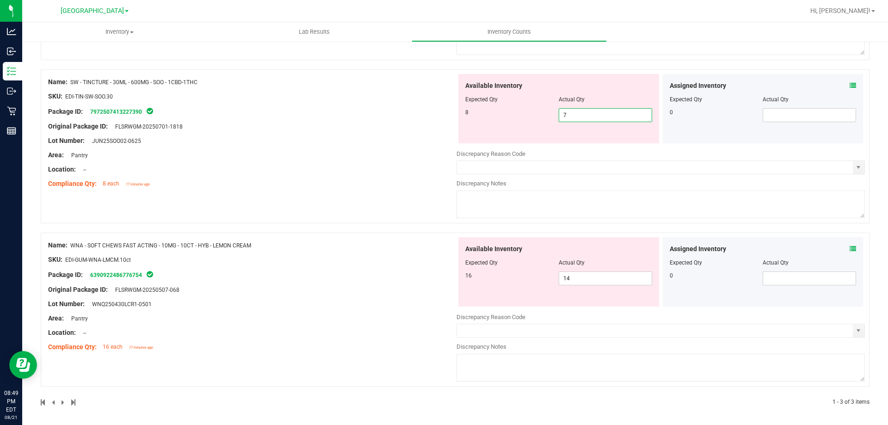
scroll to position [247, 0]
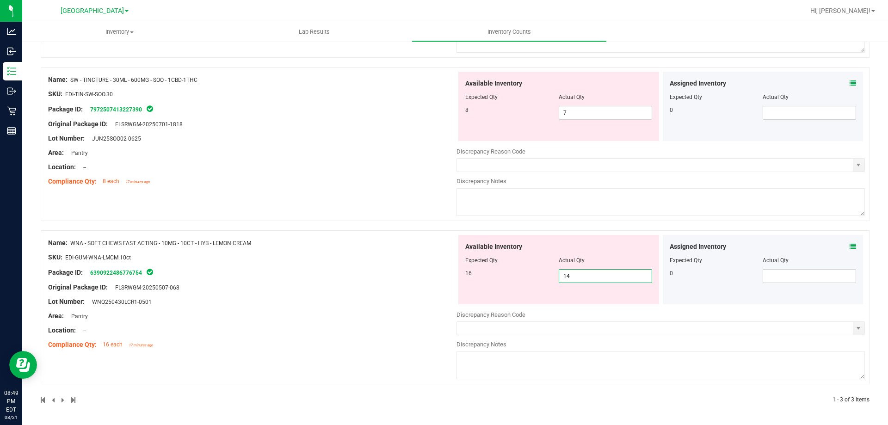
click at [596, 278] on span "14 14" at bounding box center [605, 276] width 93 height 14
click at [596, 278] on input "14" at bounding box center [605, 276] width 93 height 13
click at [295, 286] on div "Original Package ID: FLSRWGM-20250507-068" at bounding box center [252, 288] width 409 height 10
click at [589, 280] on span "14 14" at bounding box center [605, 276] width 93 height 14
type input "16"
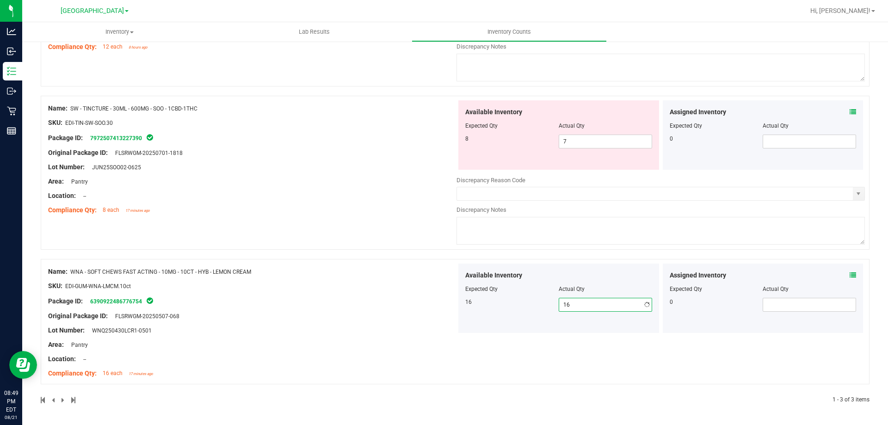
scroll to position [218, 0]
drag, startPoint x: 241, startPoint y: 224, endPoint x: 247, endPoint y: 224, distance: 6.5
click at [244, 224] on div "Name: SW - TINCTURE - 30ML - 600MG - SOO - 1CBD-1THC SKU: EDI-TIN-SW-SOO.30 Pac…" at bounding box center [455, 173] width 829 height 154
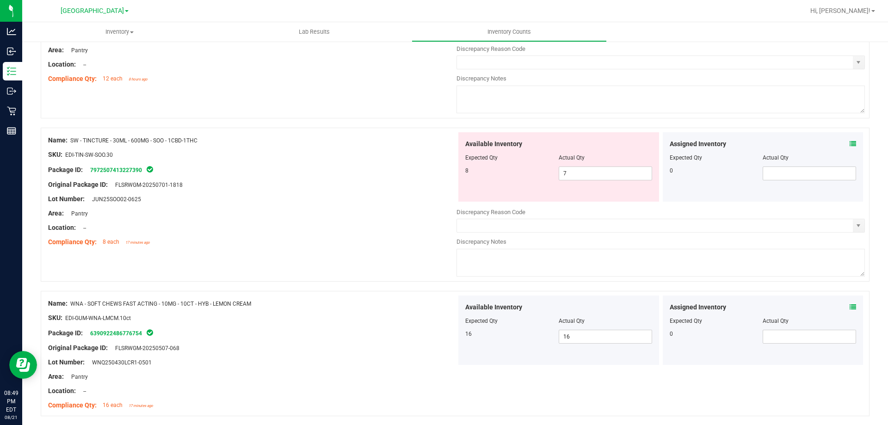
scroll to position [33, 0]
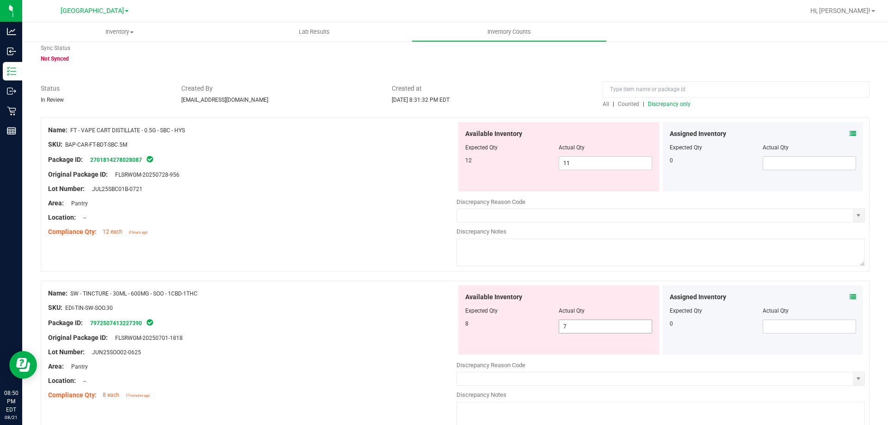
click at [576, 329] on span "7 7" at bounding box center [605, 327] width 93 height 14
type input "8"
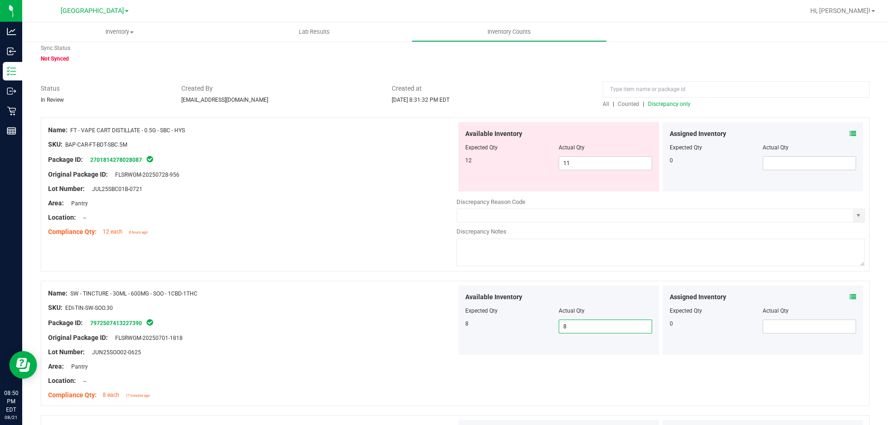
click at [401, 229] on div "Compliance Qty: 12 each 8 hours ago" at bounding box center [252, 232] width 409 height 10
click at [592, 163] on span "11 11" at bounding box center [605, 163] width 93 height 14
type input "12"
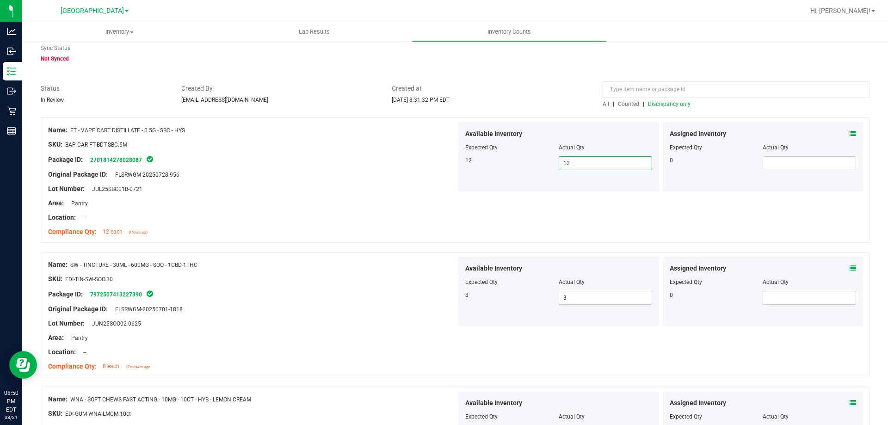
click at [204, 305] on div "Original Package ID: FLSRWGM-20250701-1818" at bounding box center [252, 309] width 409 height 10
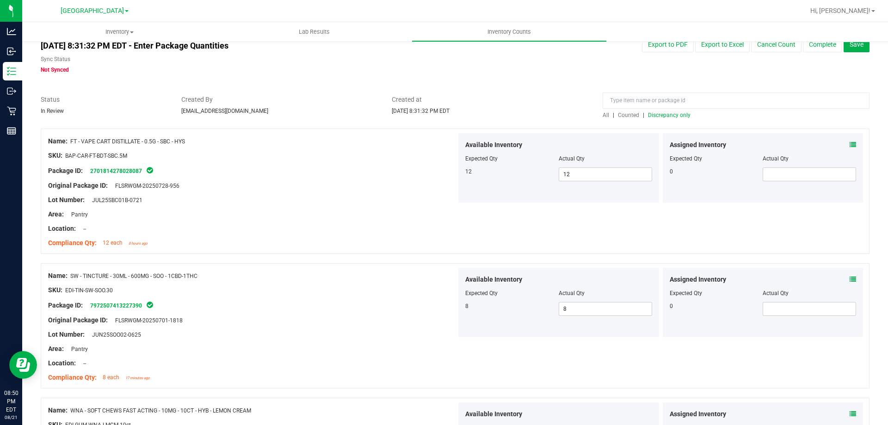
scroll to position [0, 0]
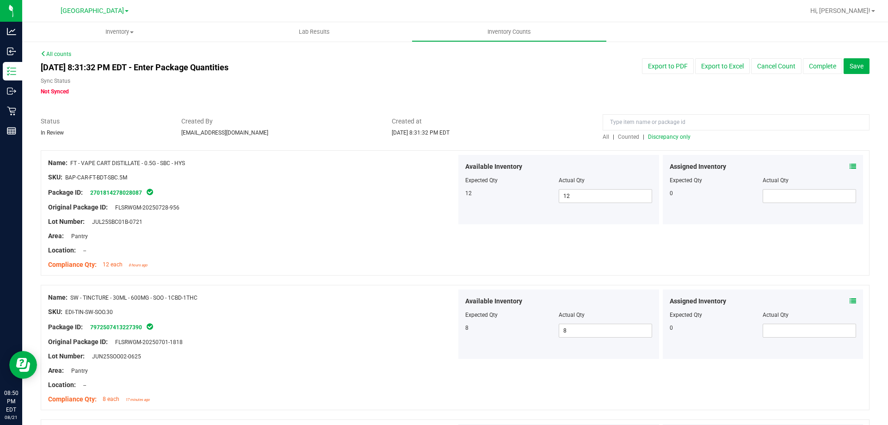
click at [675, 139] on span "Discrepancy only" at bounding box center [669, 137] width 43 height 6
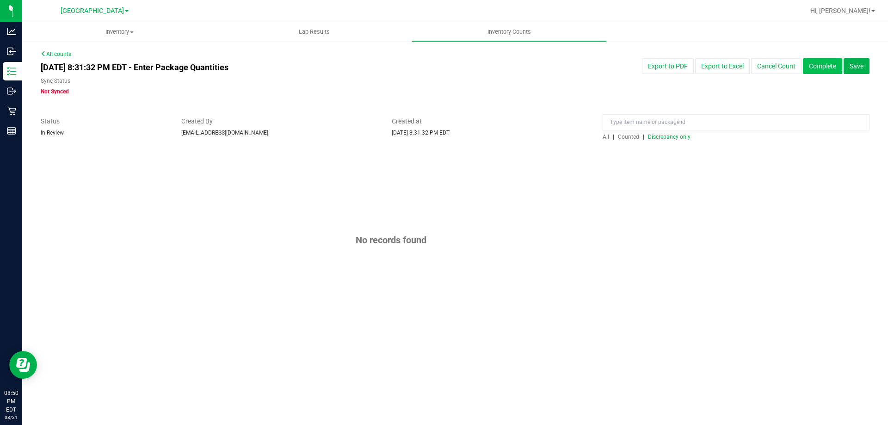
click at [813, 70] on button "Complete" at bounding box center [822, 66] width 39 height 16
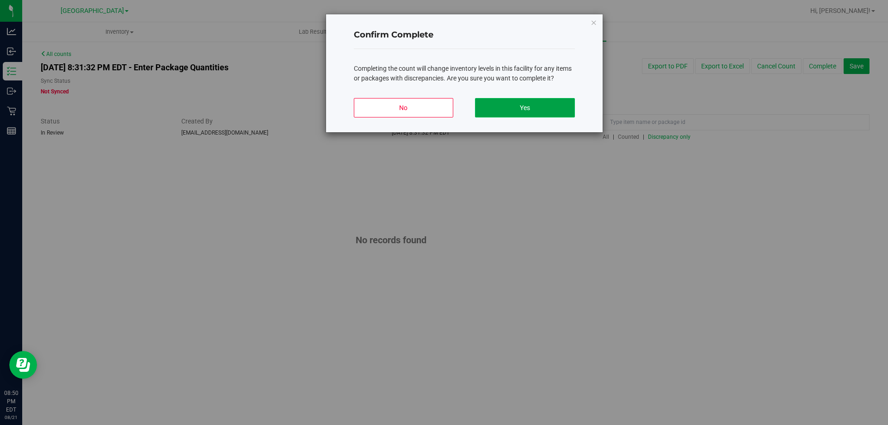
click at [506, 105] on button "Yes" at bounding box center [524, 107] width 99 height 19
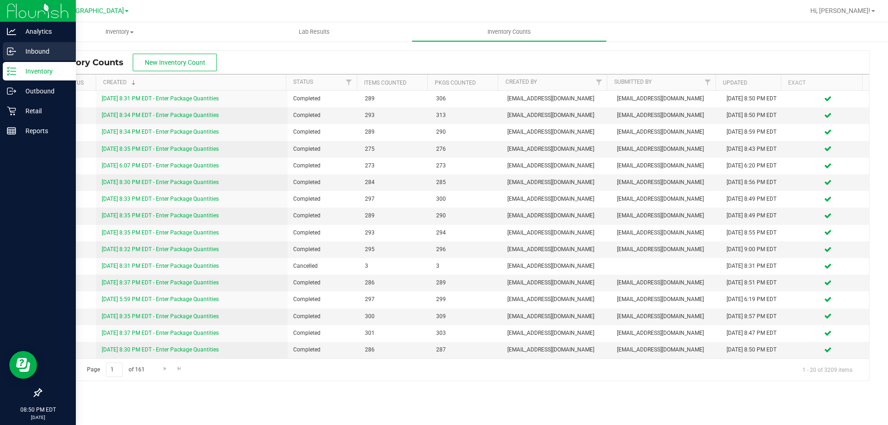
click at [38, 56] on p "Inbound" at bounding box center [44, 51] width 56 height 11
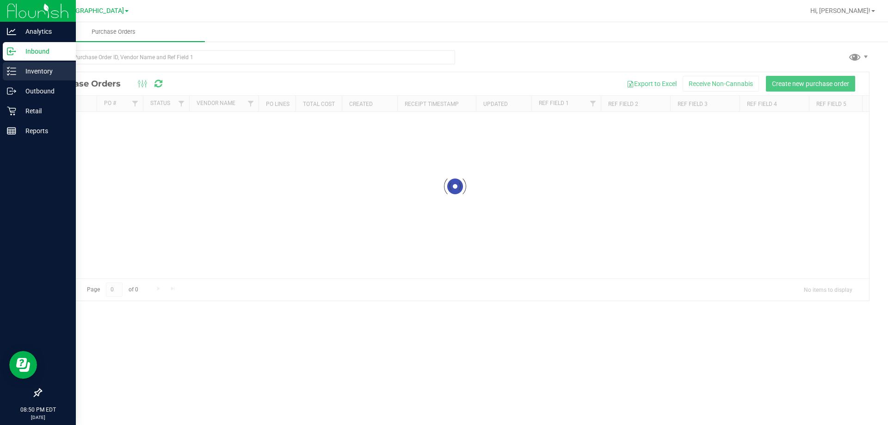
click at [46, 75] on p "Inventory" at bounding box center [44, 71] width 56 height 11
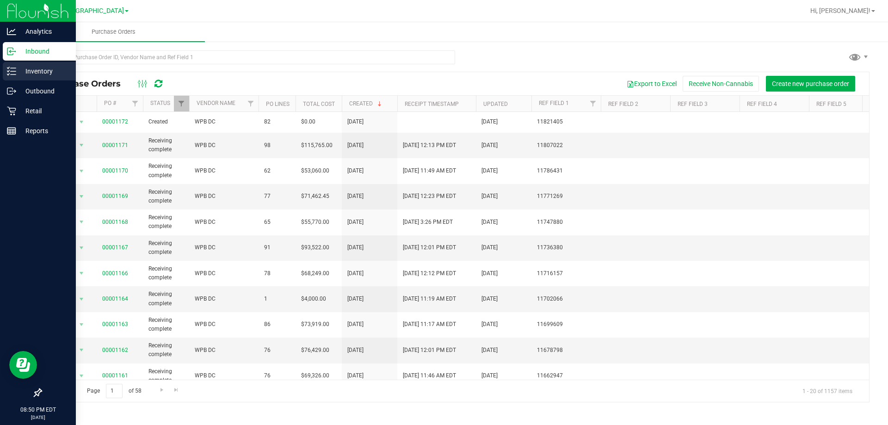
click at [13, 74] on icon at bounding box center [11, 71] width 9 height 9
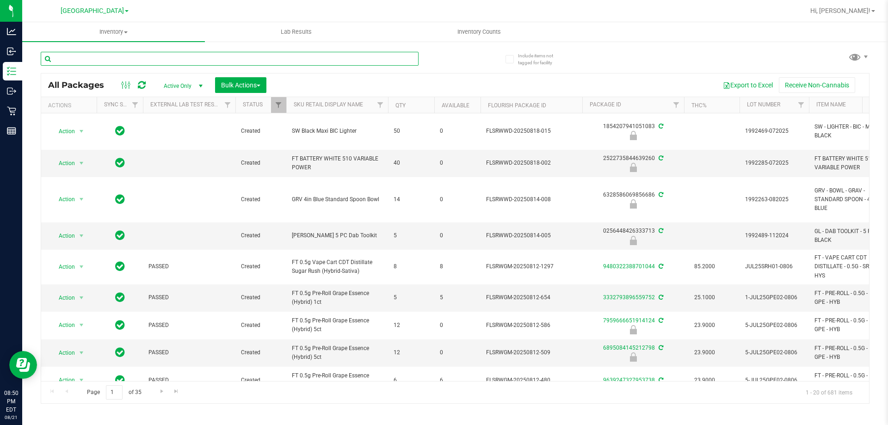
click at [157, 56] on input "text" at bounding box center [230, 59] width 378 height 14
type input "r"
paste input "SW 30ml (600mg) Tincture Relief (1:9 CBD:THC)"
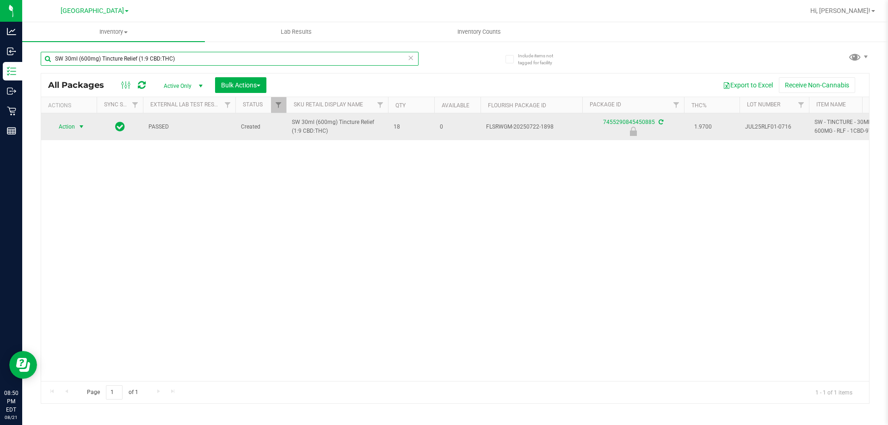
type input "SW 30ml (600mg) Tincture Relief (1:9 CBD:THC)"
click at [77, 128] on span "select" at bounding box center [82, 126] width 12 height 13
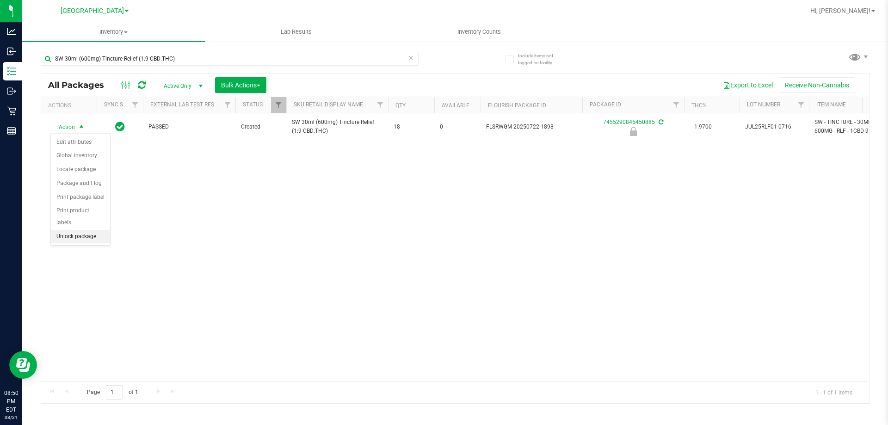
click at [82, 230] on li "Unlock package" at bounding box center [80, 237] width 59 height 14
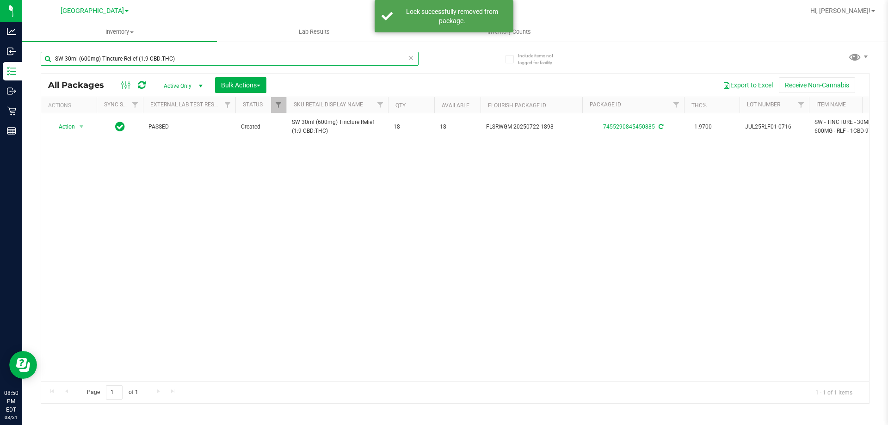
click at [187, 61] on input "SW 30ml (600mg) Tincture Relief (1:9 CBD:THC)" at bounding box center [230, 59] width 378 height 14
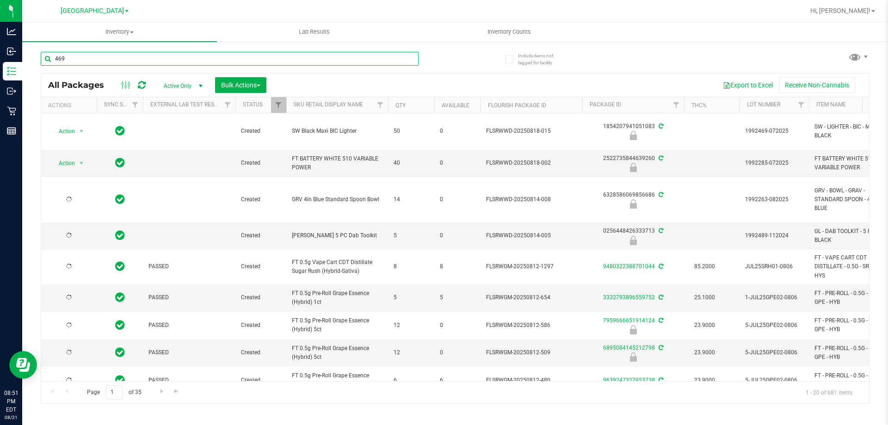
type input "469"
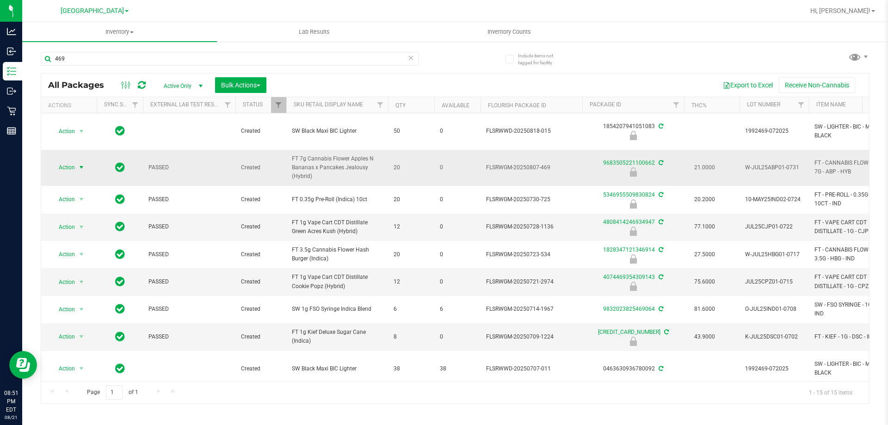
click at [77, 166] on span "select" at bounding box center [82, 167] width 12 height 13
drag, startPoint x: 87, startPoint y: 265, endPoint x: 87, endPoint y: 258, distance: 7.0
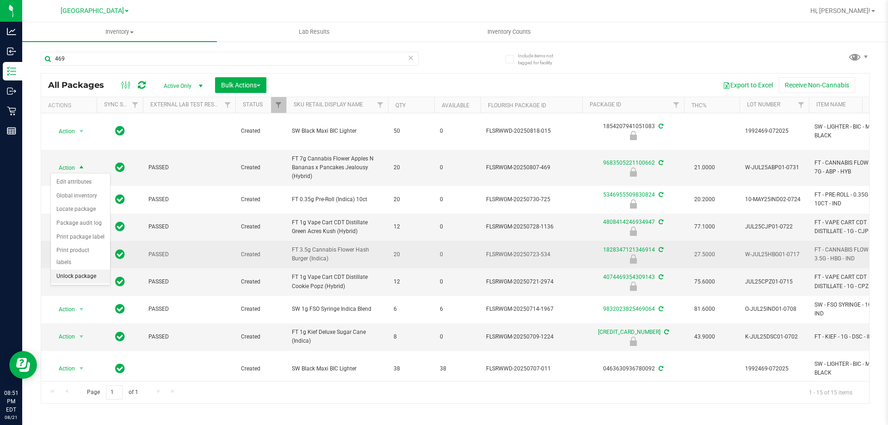
click at [87, 270] on li "Unlock package" at bounding box center [80, 277] width 59 height 14
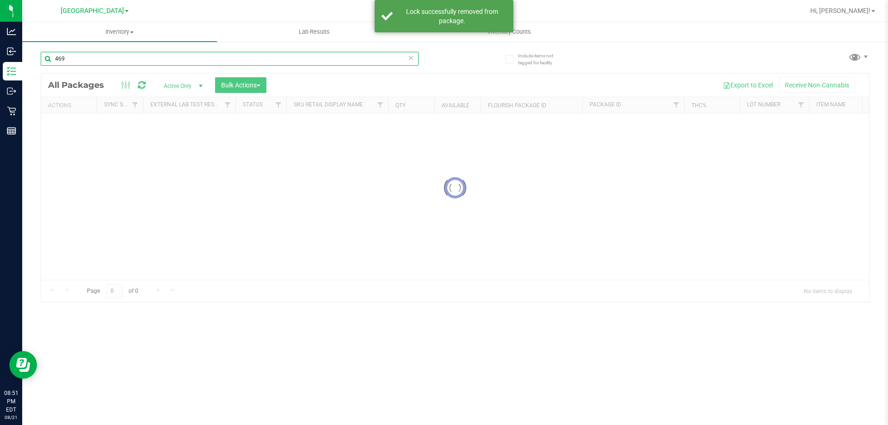
click at [74, 56] on input "469" at bounding box center [230, 59] width 378 height 14
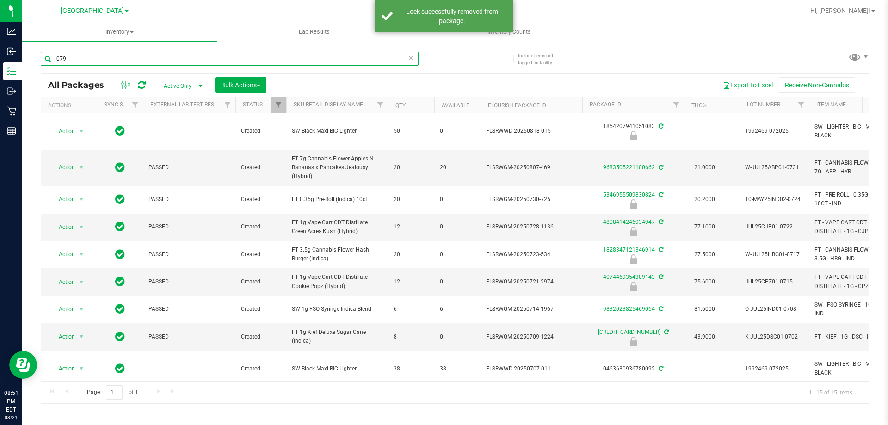
type input "-079"
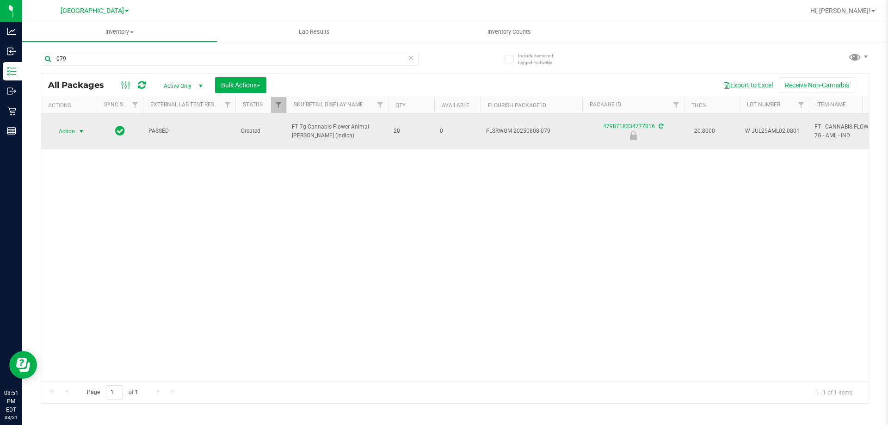
click at [79, 129] on span "select" at bounding box center [81, 131] width 7 height 7
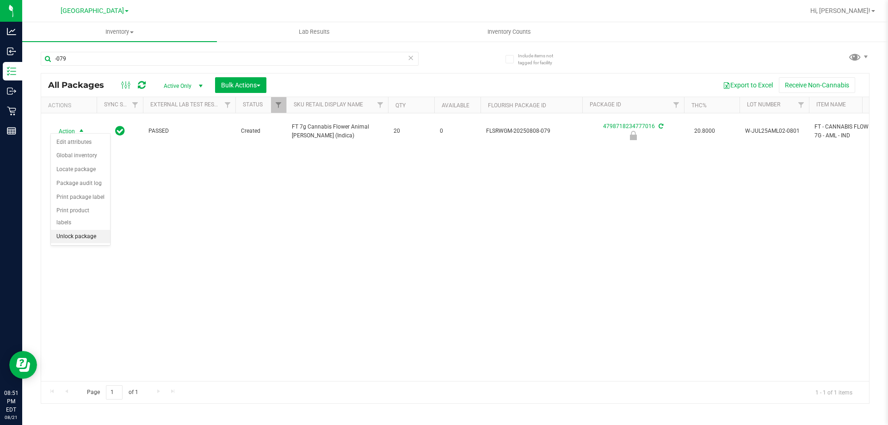
click at [81, 230] on li "Unlock package" at bounding box center [80, 237] width 59 height 14
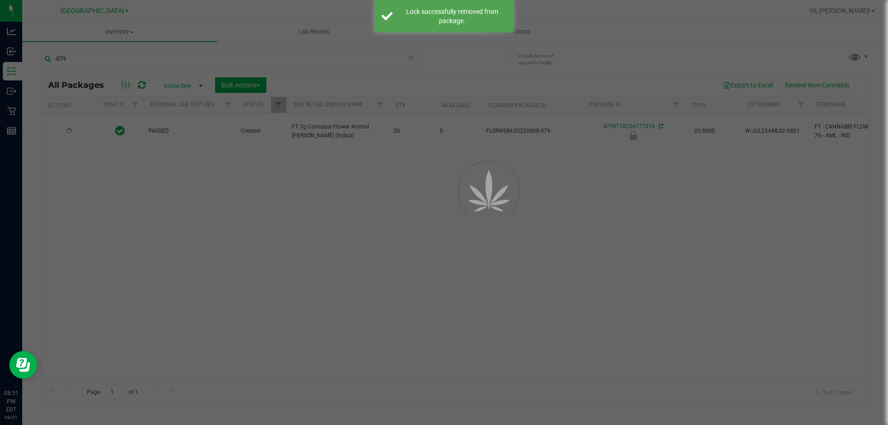
click at [74, 59] on div at bounding box center [444, 212] width 888 height 425
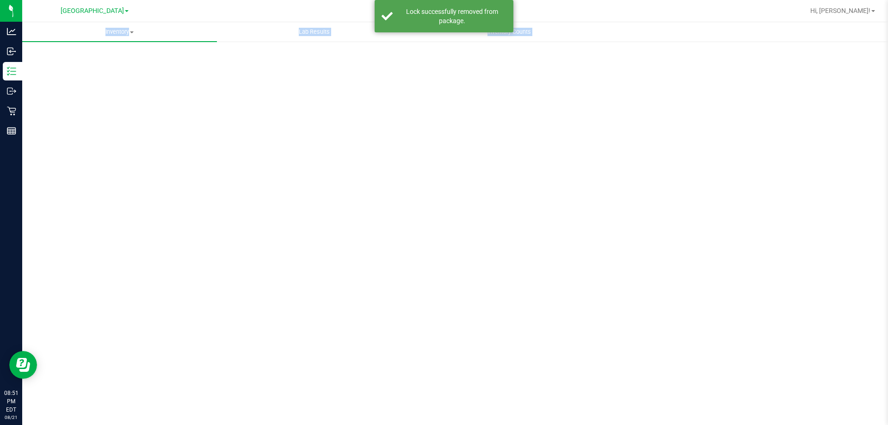
click at [74, 59] on div "Scan Packages 0" at bounding box center [455, 185] width 829 height 271
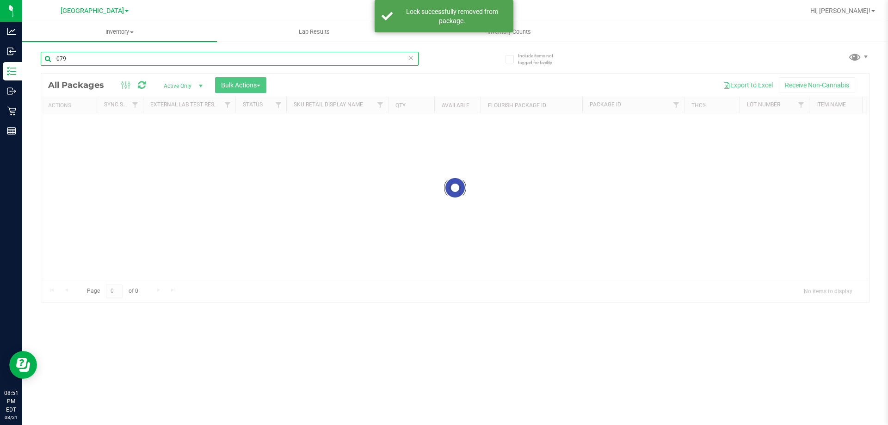
click at [74, 59] on input "-079" at bounding box center [230, 59] width 378 height 14
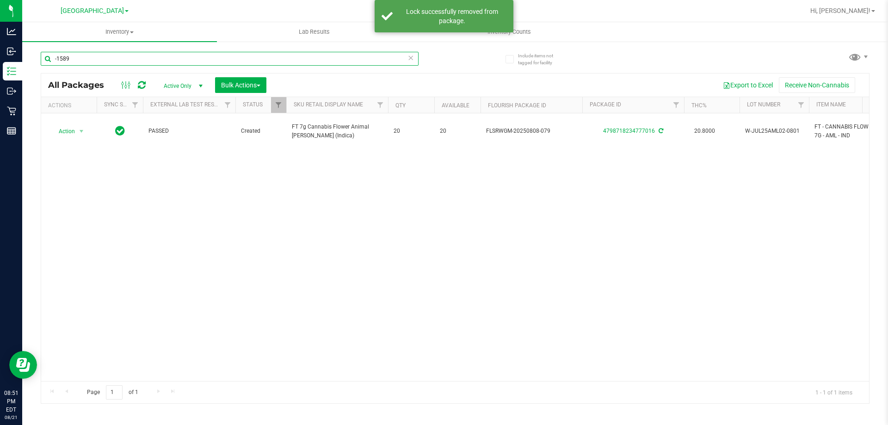
type input "-1589"
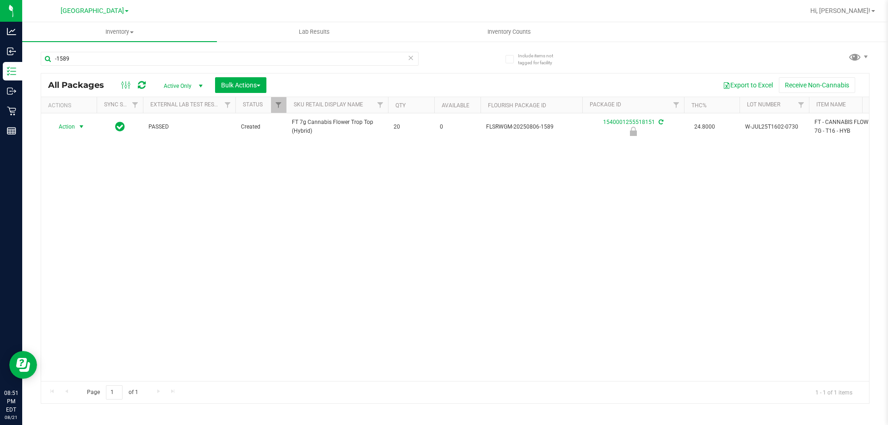
click at [77, 127] on span "select" at bounding box center [82, 126] width 12 height 13
click at [91, 230] on li "Unlock package" at bounding box center [80, 237] width 59 height 14
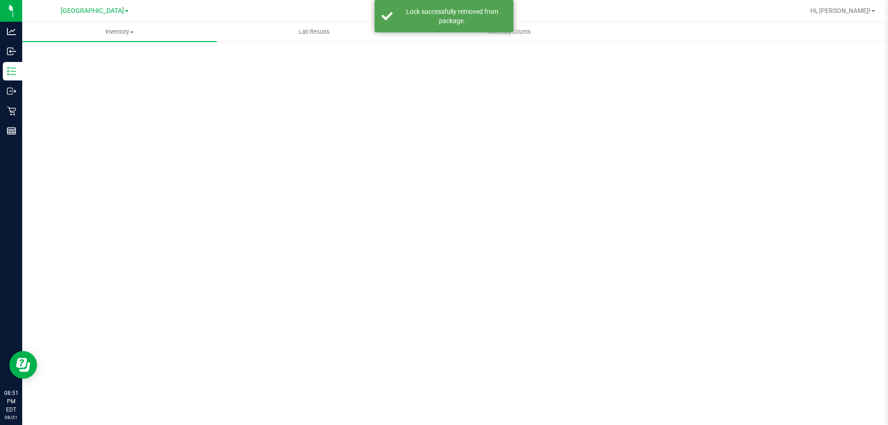
click at [77, 56] on div "Scan Packages 0" at bounding box center [455, 185] width 829 height 271
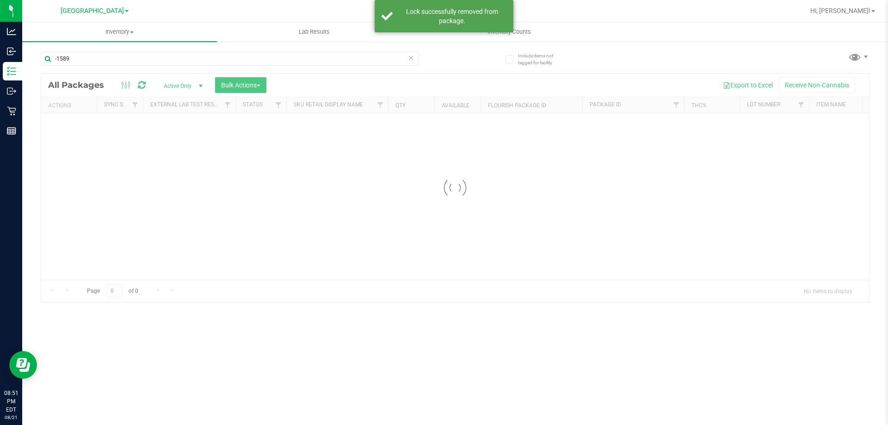
click at [77, 56] on input "-1589" at bounding box center [230, 59] width 378 height 14
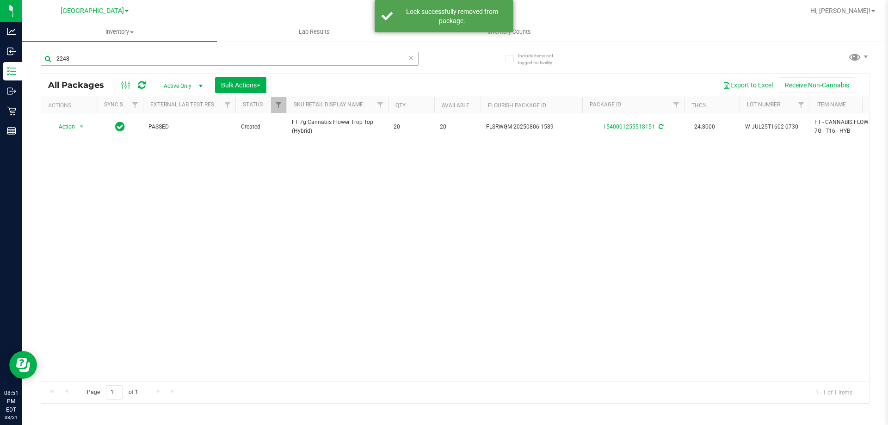
type input "-2248"
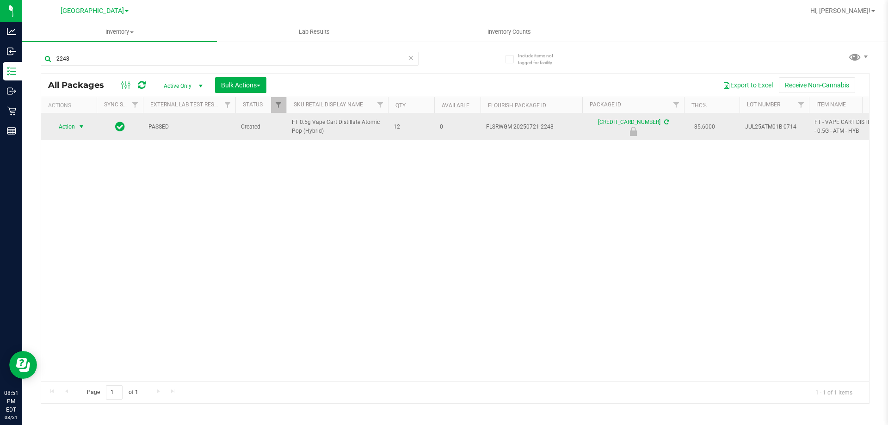
click at [74, 128] on span "Action" at bounding box center [62, 126] width 25 height 13
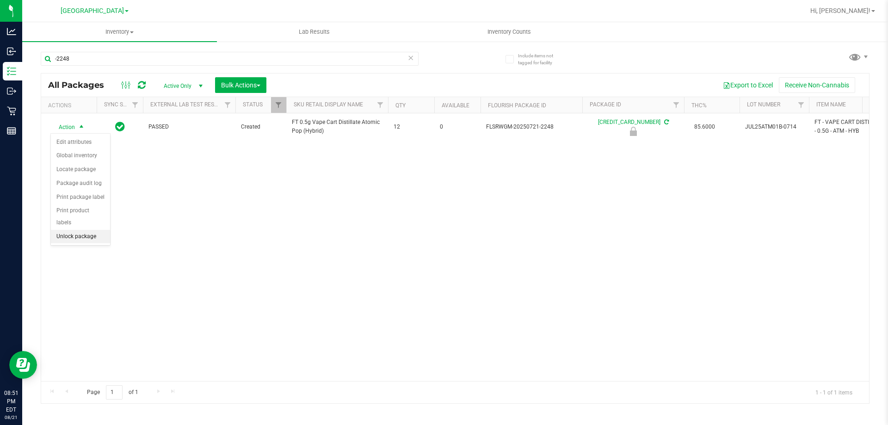
click at [83, 230] on li "Unlock package" at bounding box center [80, 237] width 59 height 14
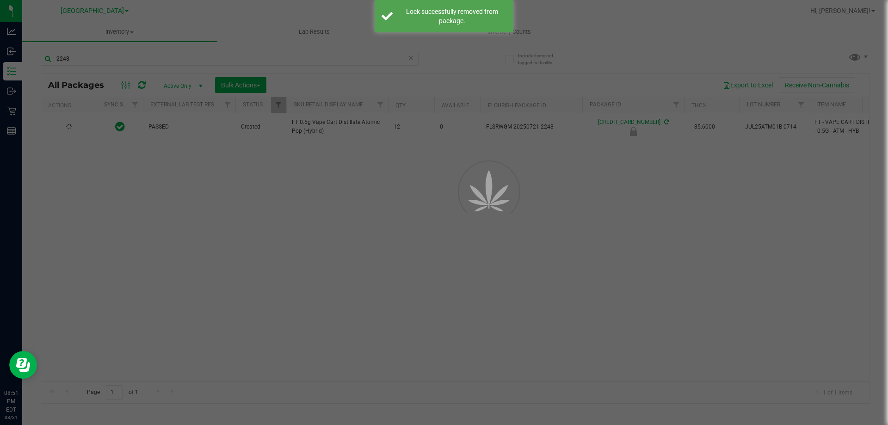
click at [83, 60] on div at bounding box center [444, 212] width 888 height 425
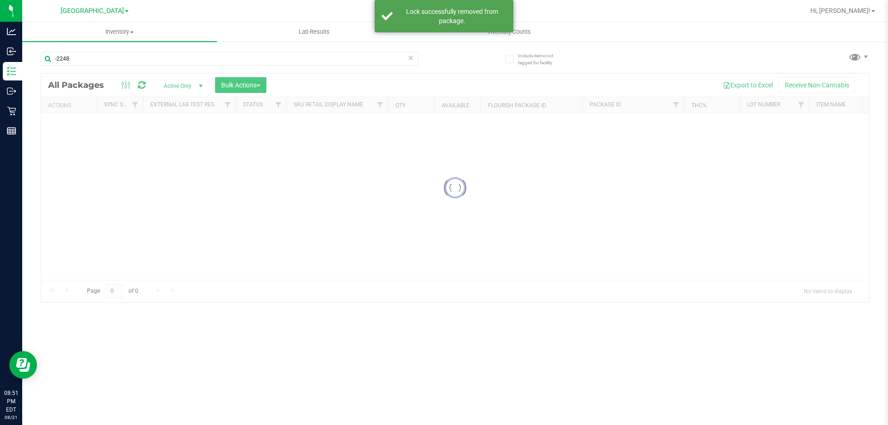
click at [83, 60] on input "-2248" at bounding box center [230, 59] width 378 height 14
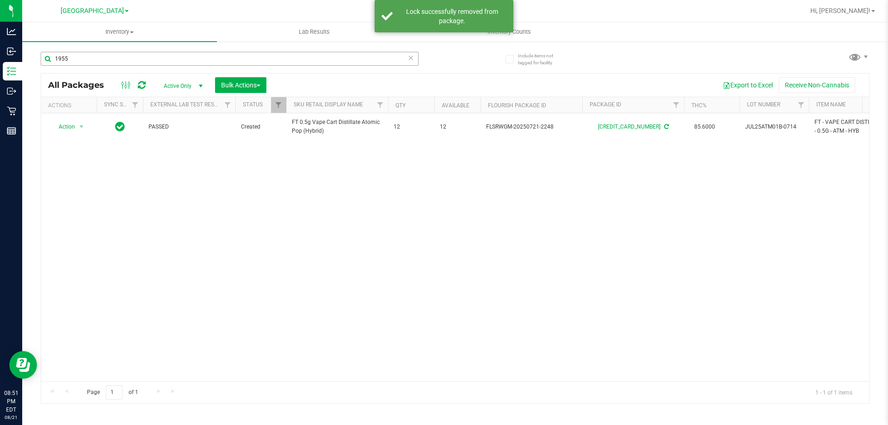
type input "1955"
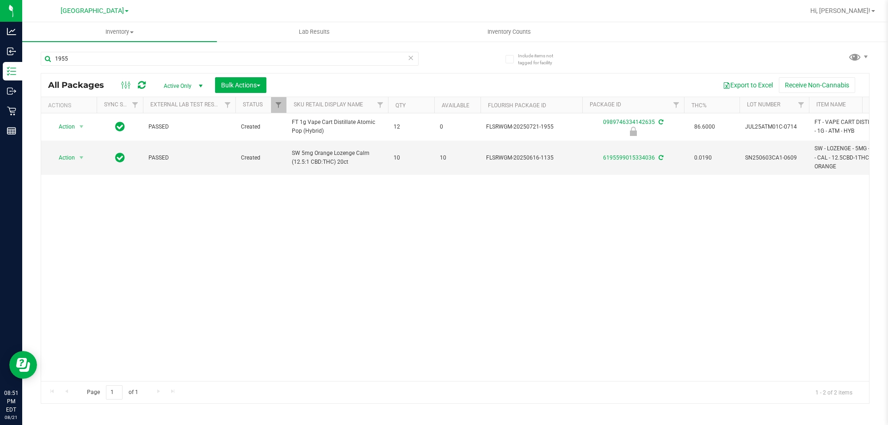
click at [68, 115] on td "Action Action Edit attributes Global inventory Locate package Package audit log…" at bounding box center [69, 126] width 56 height 27
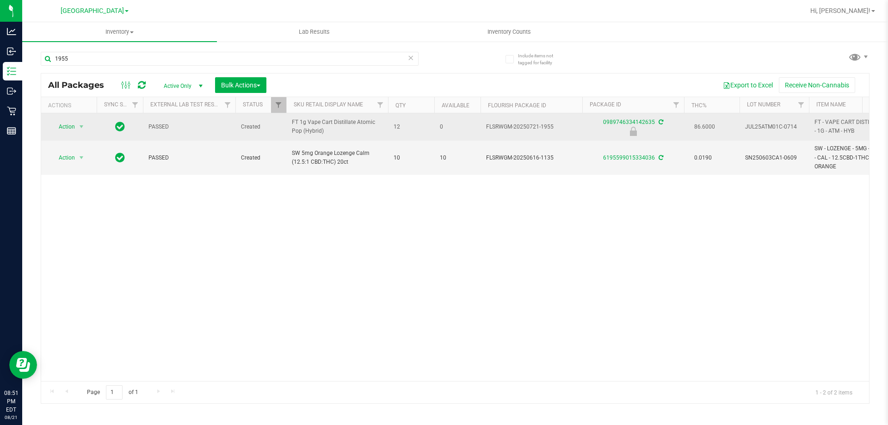
click at [67, 120] on td "Action Action Edit attributes Global inventory Locate package Package audit log…" at bounding box center [69, 126] width 56 height 27
click at [65, 127] on span "Action" at bounding box center [62, 126] width 25 height 13
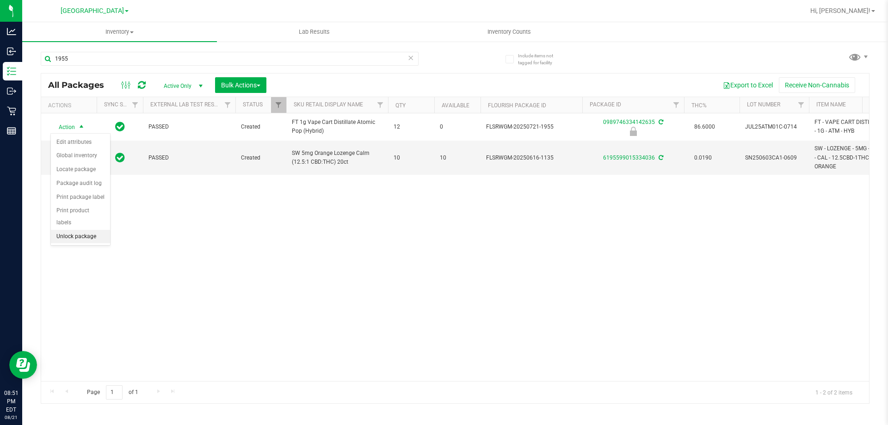
click at [89, 230] on li "Unlock package" at bounding box center [80, 237] width 59 height 14
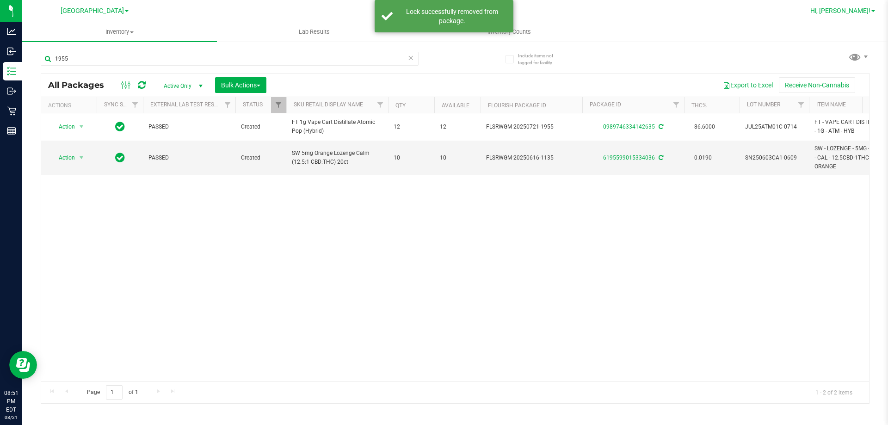
click at [857, 12] on span "Hi, [PERSON_NAME]!" at bounding box center [841, 10] width 60 height 7
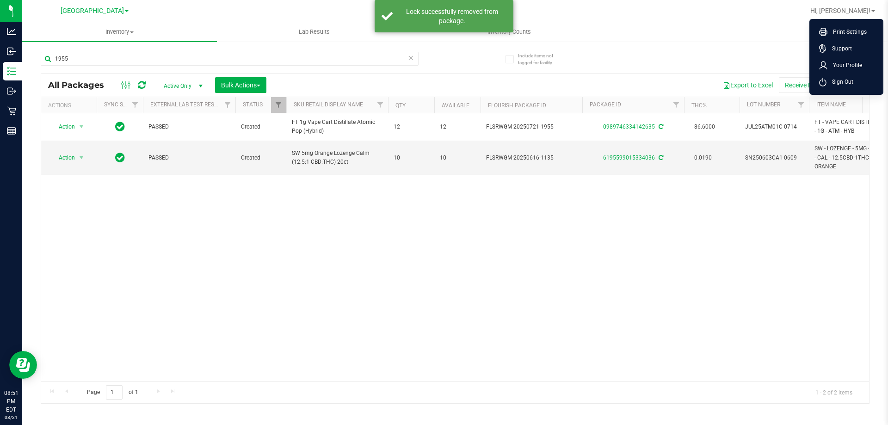
click at [861, 92] on ul "Print Settings Support Your Profile Sign Out" at bounding box center [847, 57] width 74 height 76
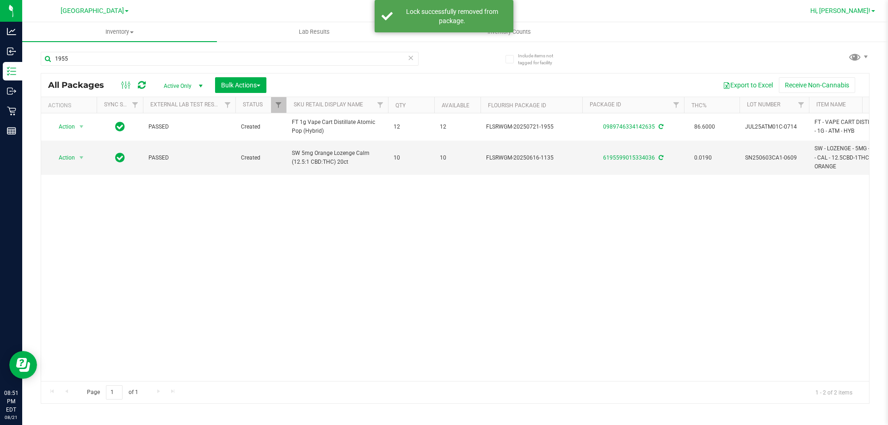
click at [857, 7] on div "Hi, [PERSON_NAME]! Print Settings Support Your Profile Sign Out" at bounding box center [843, 11] width 72 height 16
click at [857, 7] on span "Hi, [PERSON_NAME]!" at bounding box center [841, 10] width 60 height 7
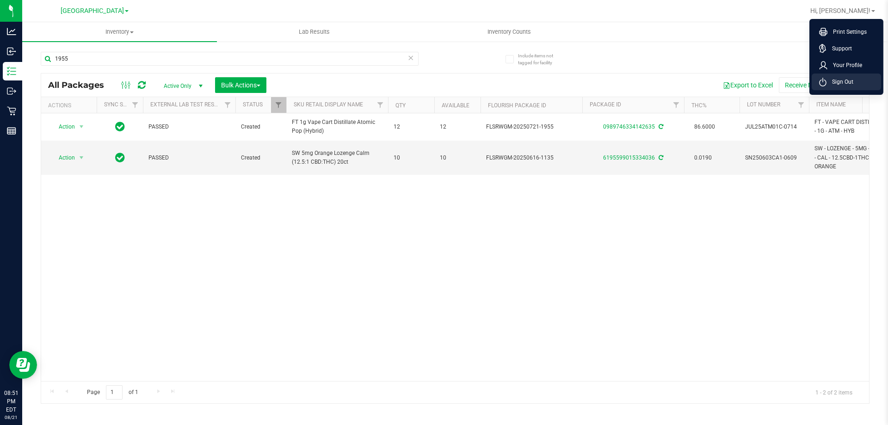
click at [850, 81] on span "Sign Out" at bounding box center [840, 81] width 27 height 9
